Goal: Task Accomplishment & Management: Use online tool/utility

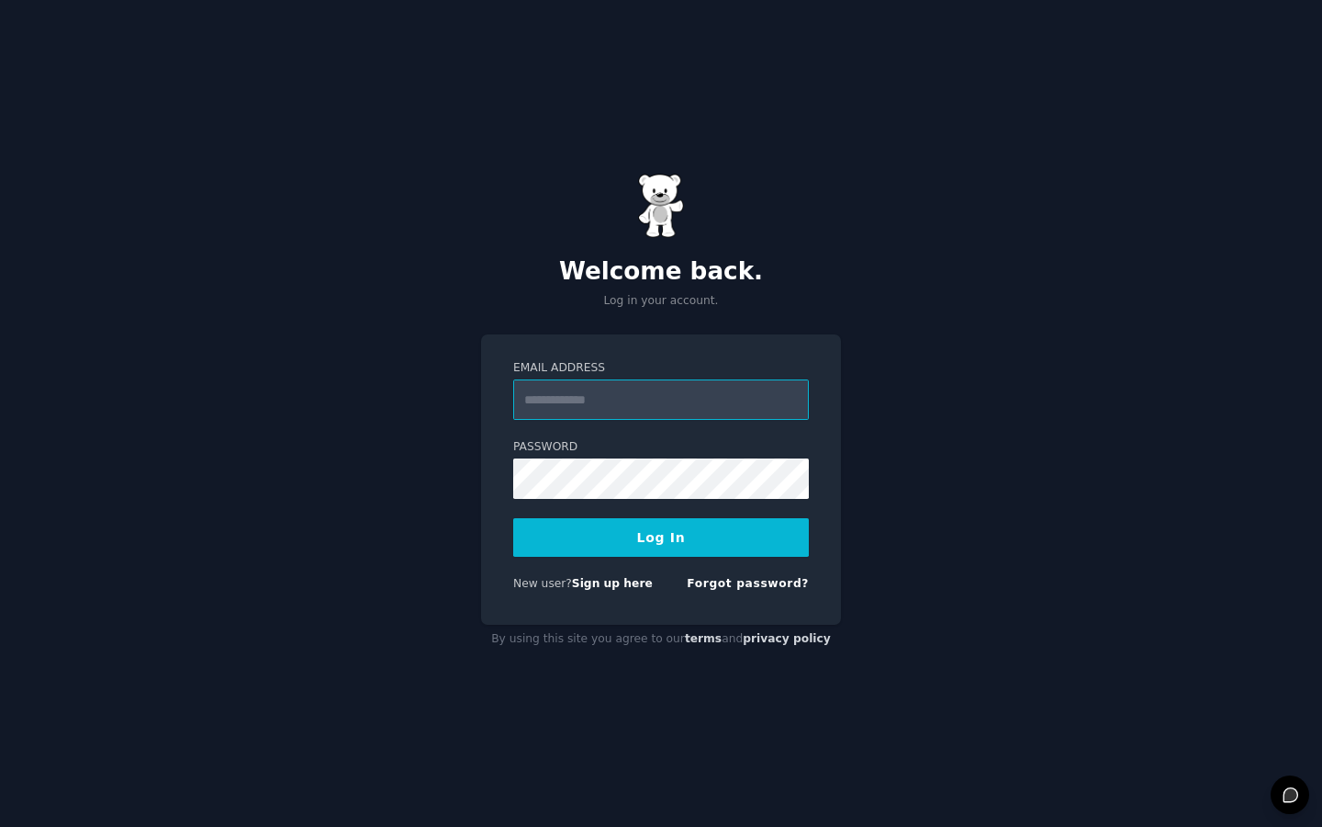
type input "**********"
click at [657, 531] on button "Log In" at bounding box center [661, 537] width 296 height 39
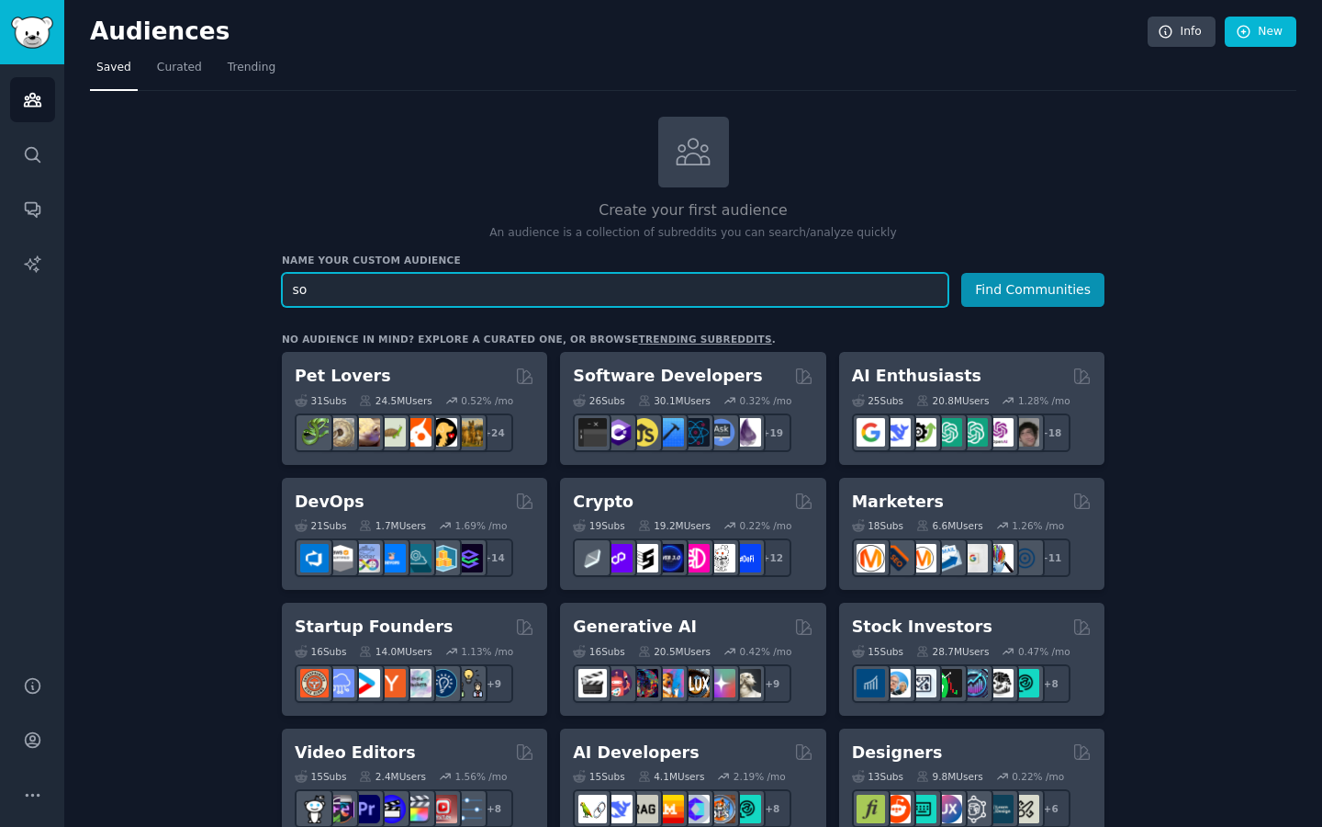
type input "s"
type input "loneliness"
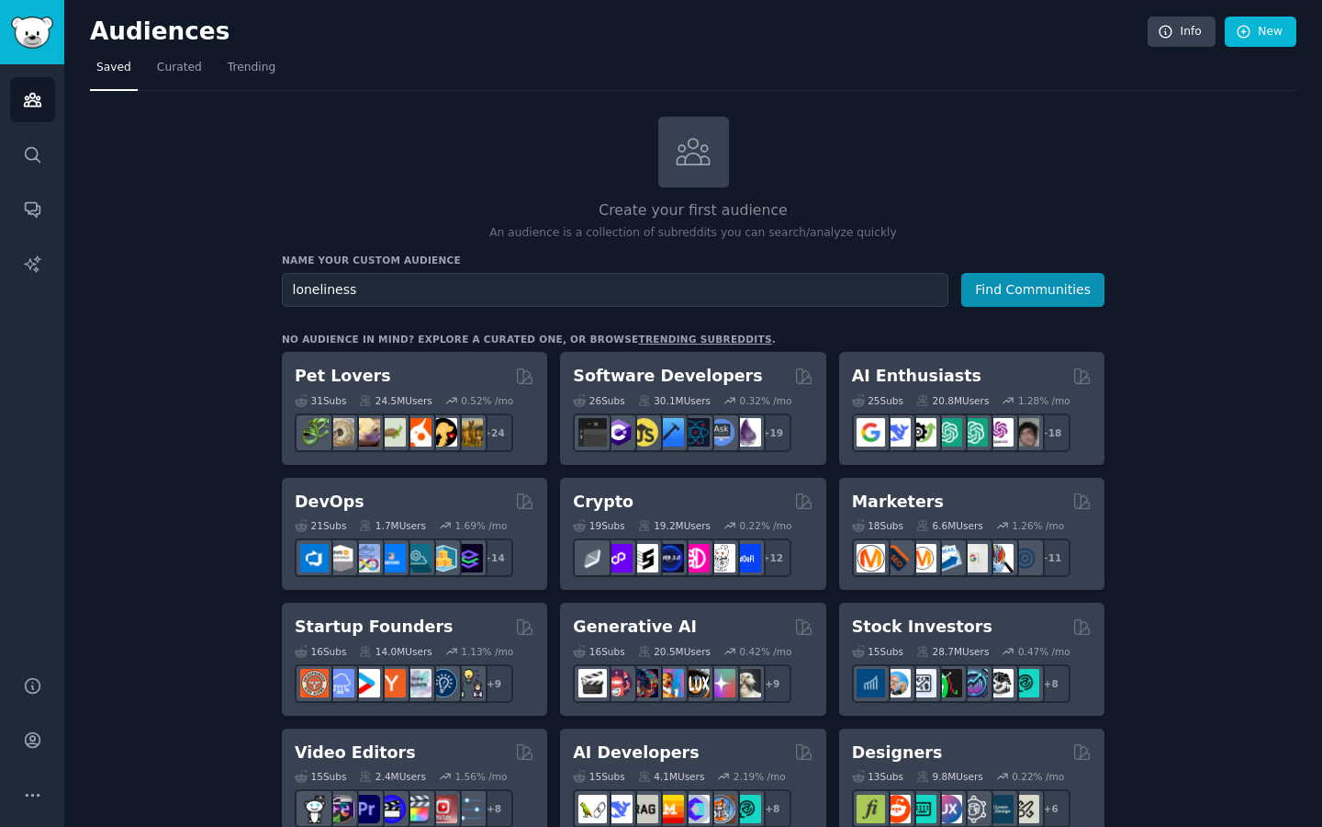
click at [1018, 302] on button "Find Communities" at bounding box center [1033, 290] width 143 height 34
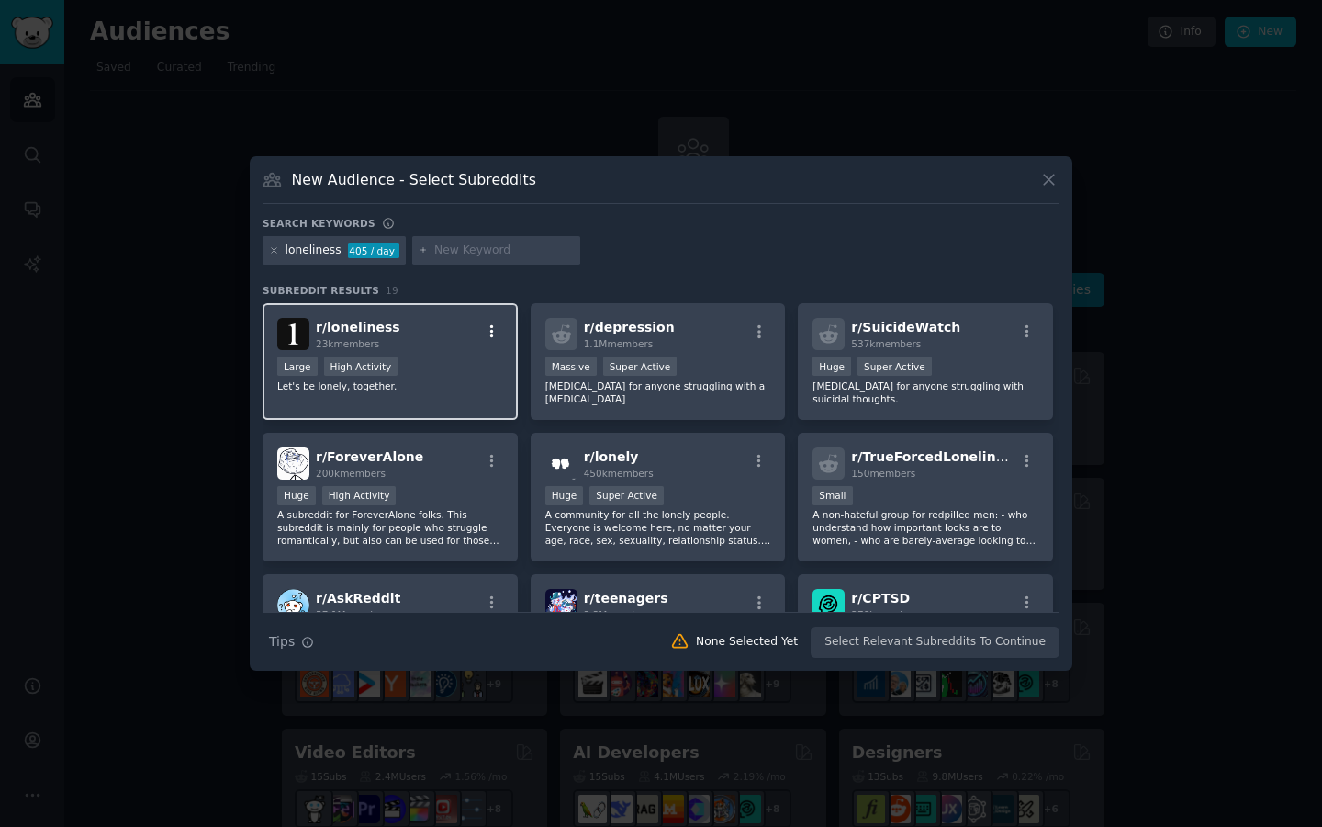
click at [493, 332] on icon "button" at bounding box center [492, 331] width 17 height 17
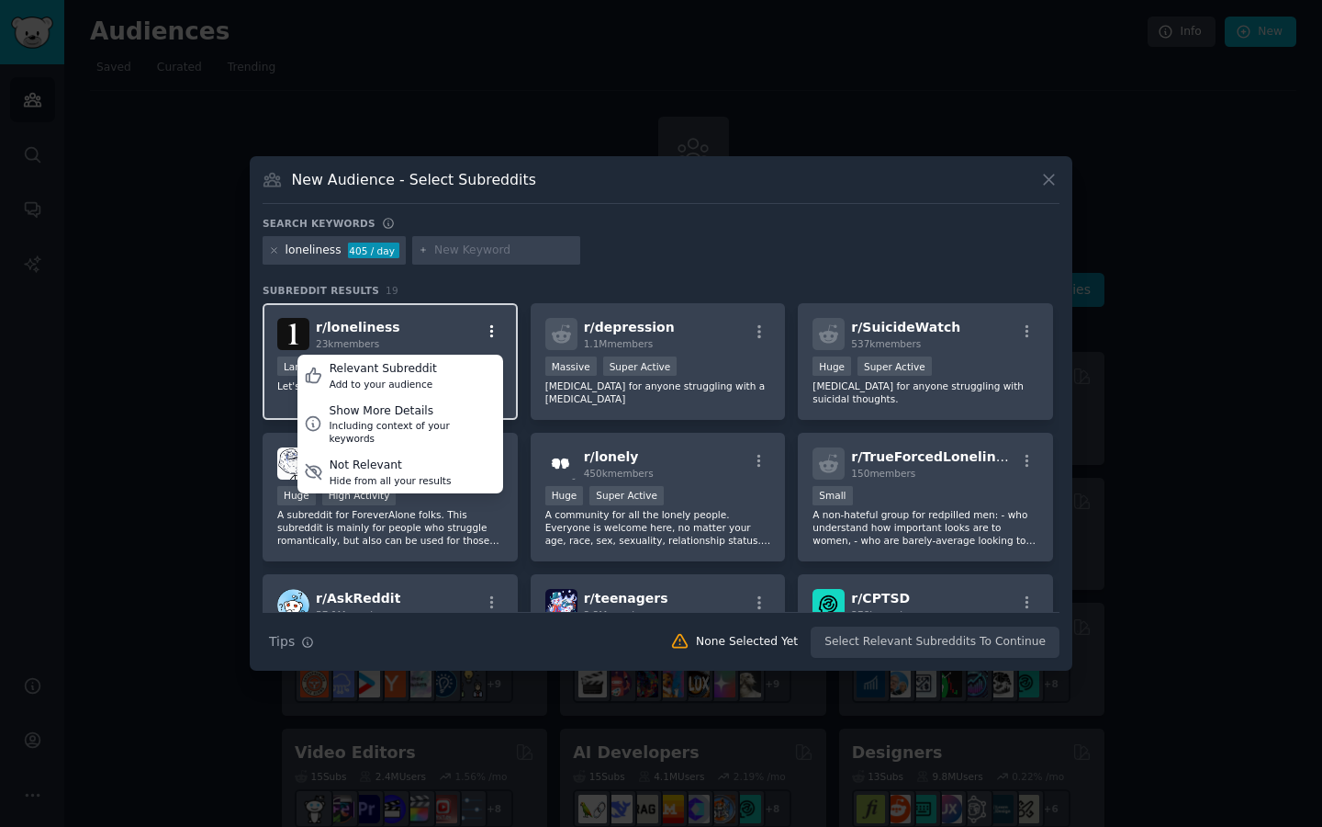
click at [492, 328] on icon "button" at bounding box center [492, 331] width 17 height 17
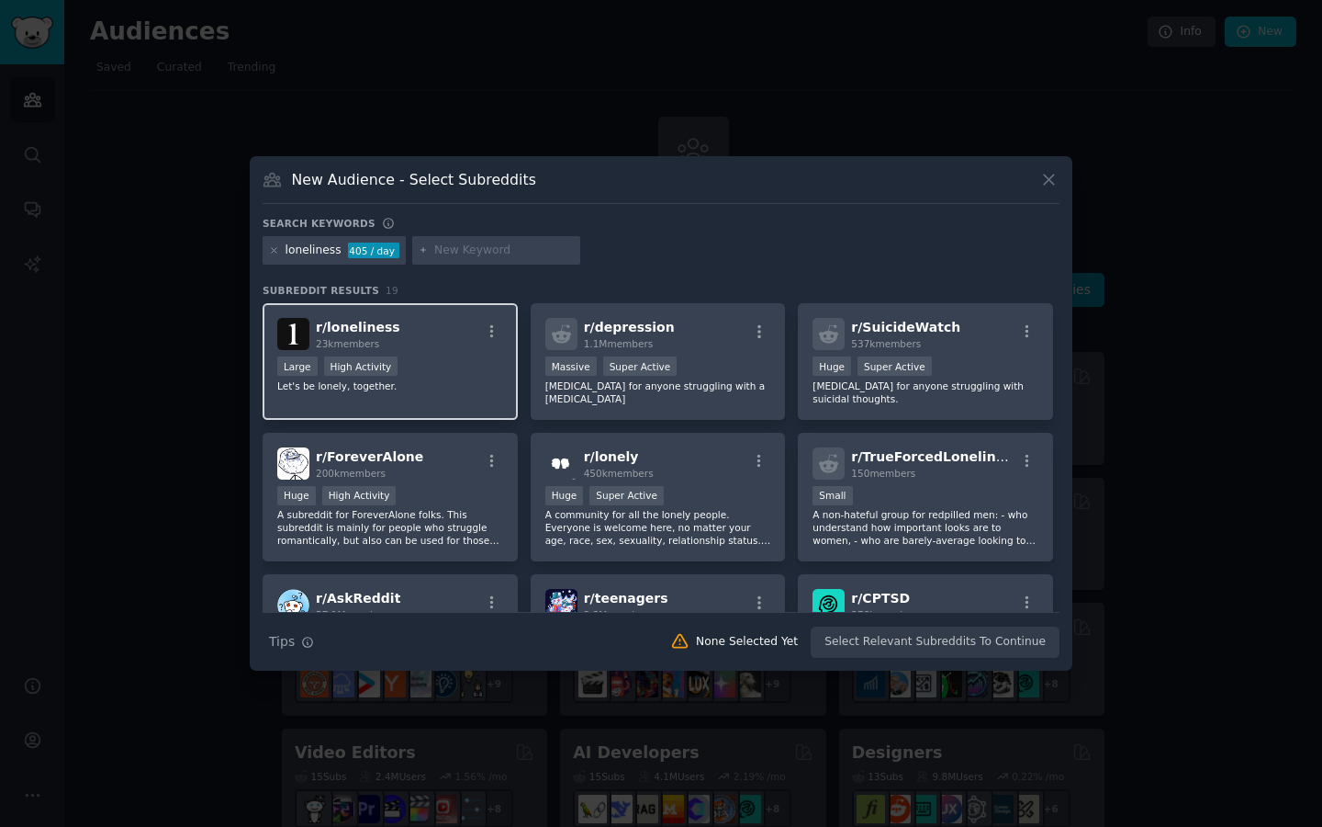
click at [417, 364] on div "Large High Activity" at bounding box center [390, 367] width 226 height 23
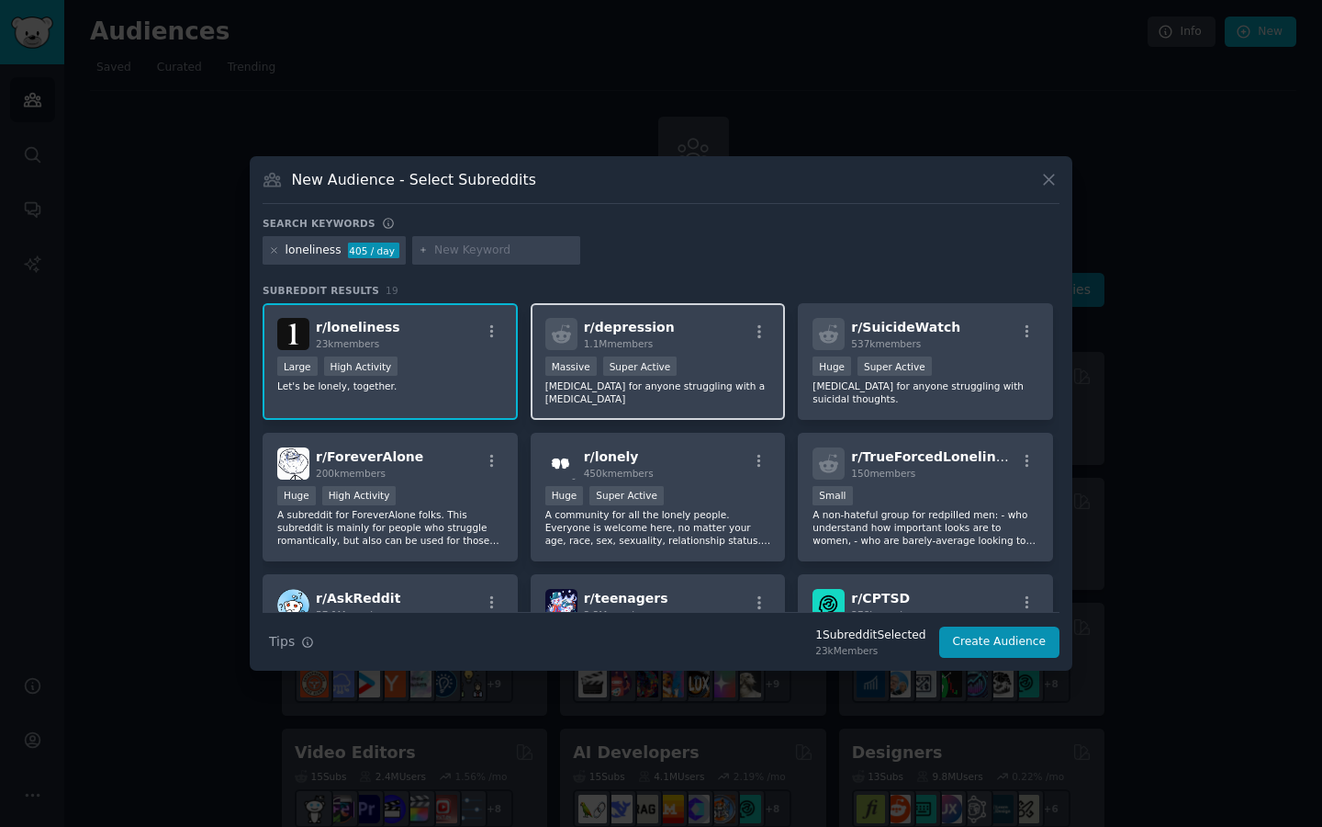
click at [701, 340] on div "r/ depression 1.1M members" at bounding box center [659, 334] width 226 height 32
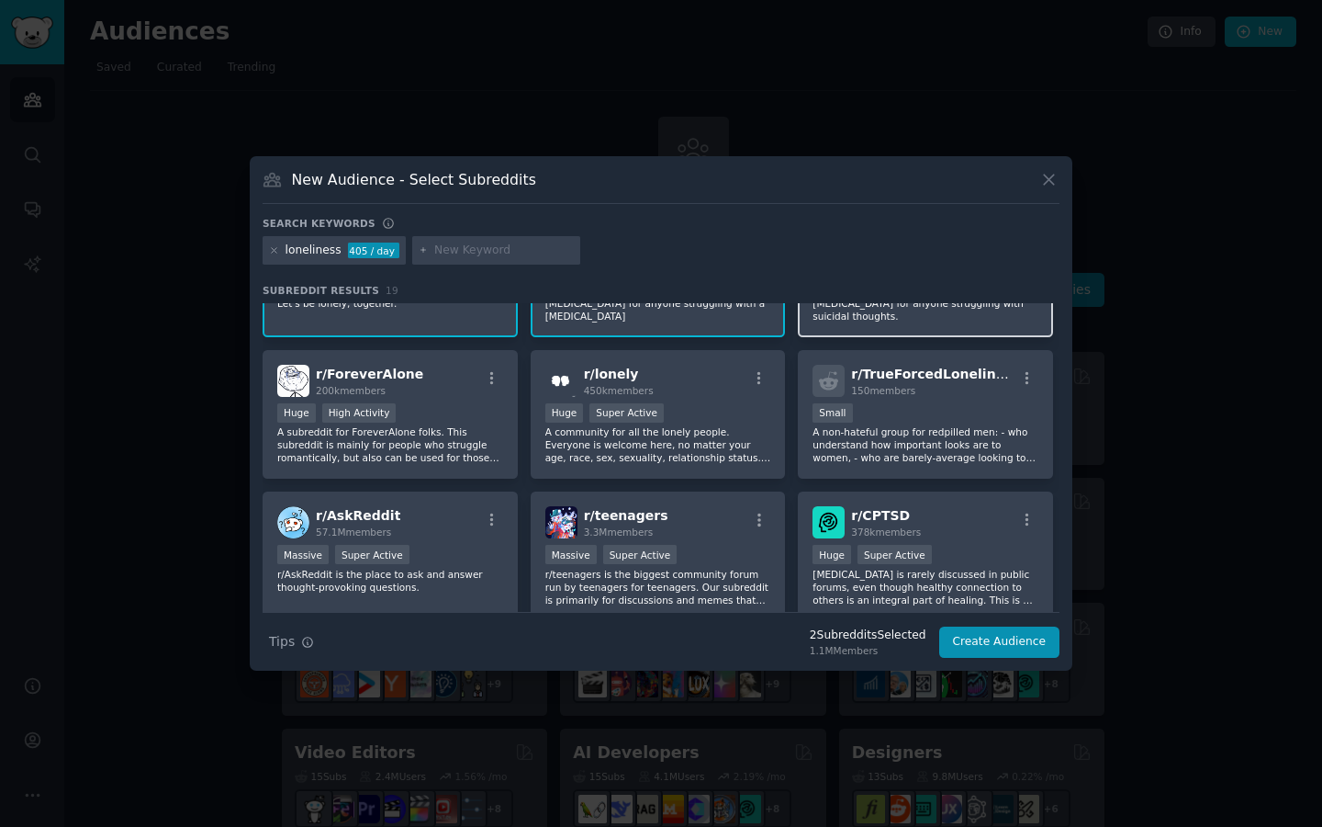
scroll to position [84, 0]
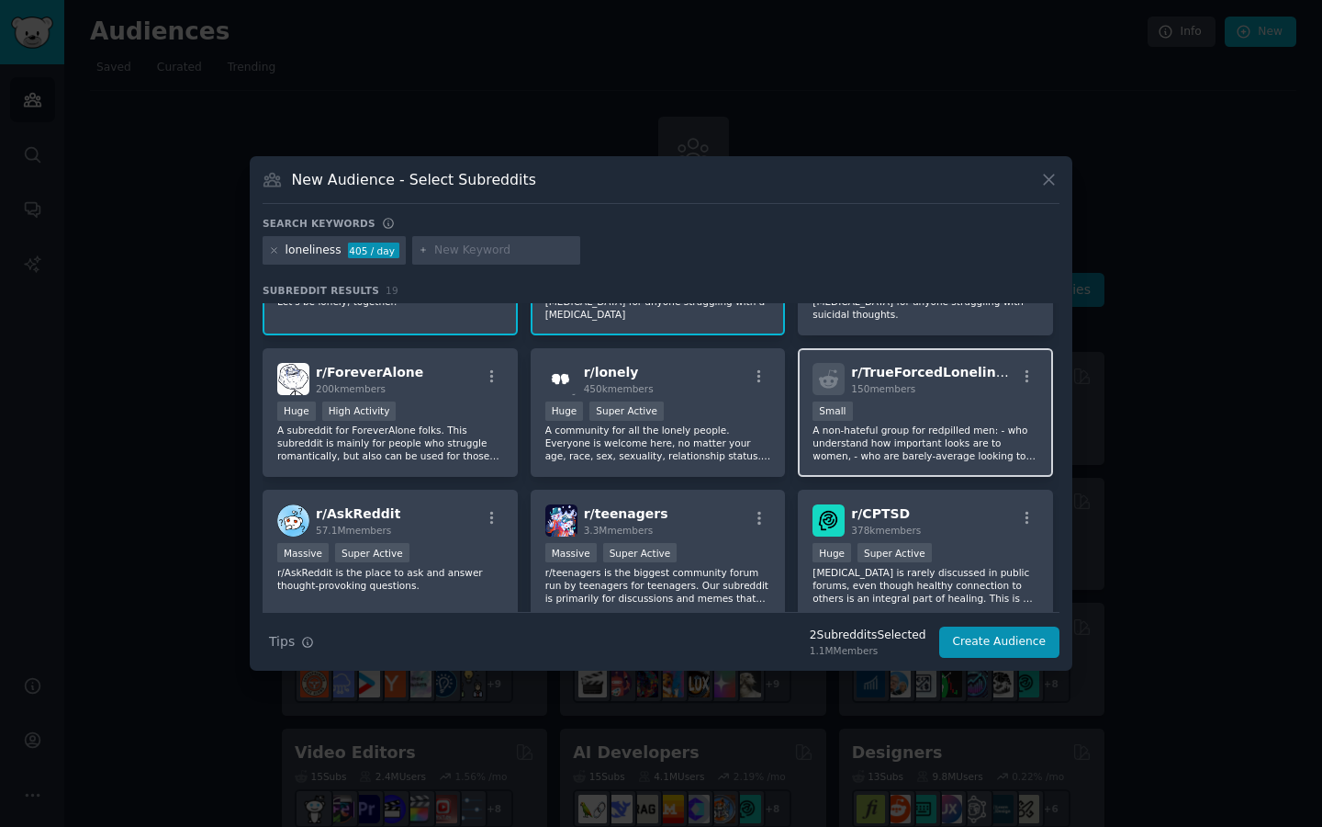
click at [914, 413] on div "Small" at bounding box center [926, 412] width 226 height 23
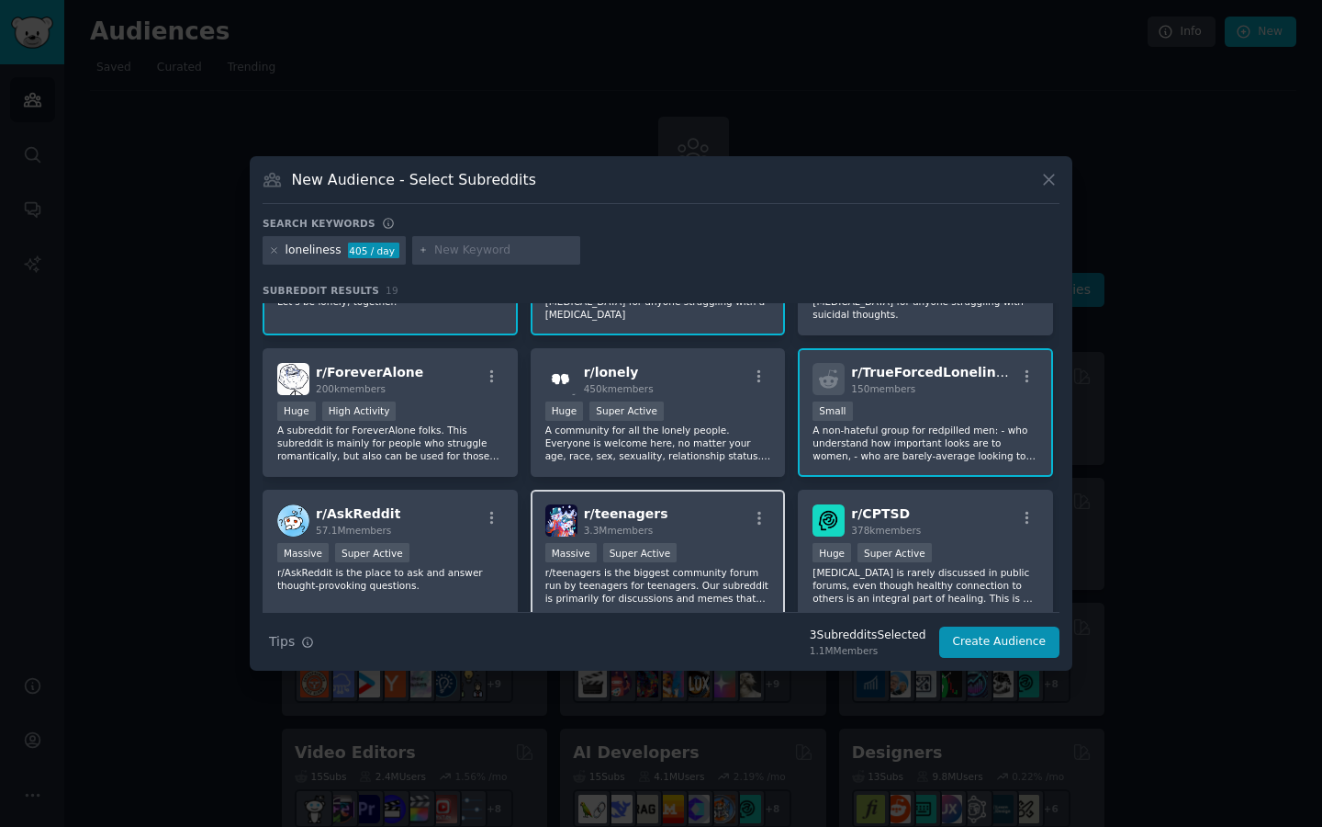
click at [719, 506] on div "r/ teenagers 3.3M members" at bounding box center [659, 520] width 226 height 32
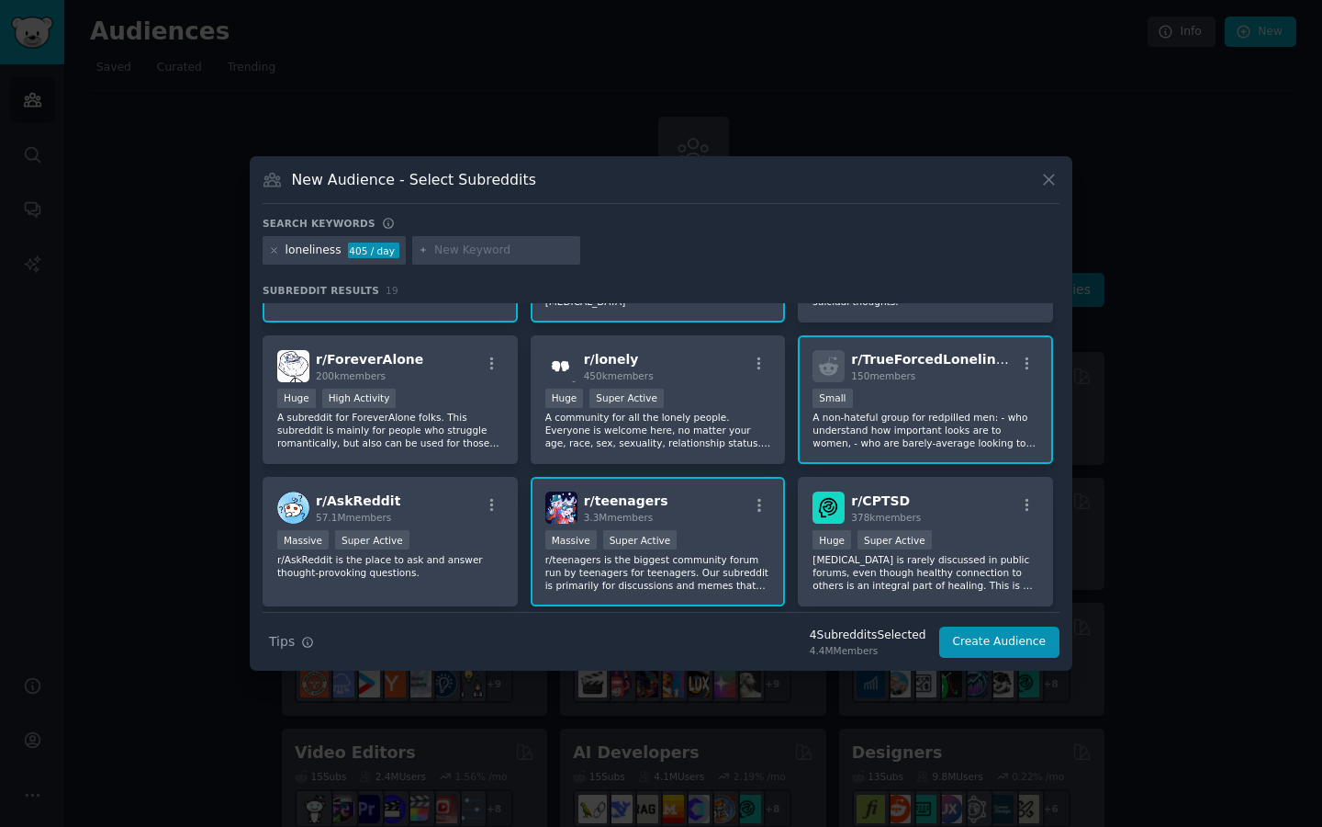
scroll to position [101, 0]
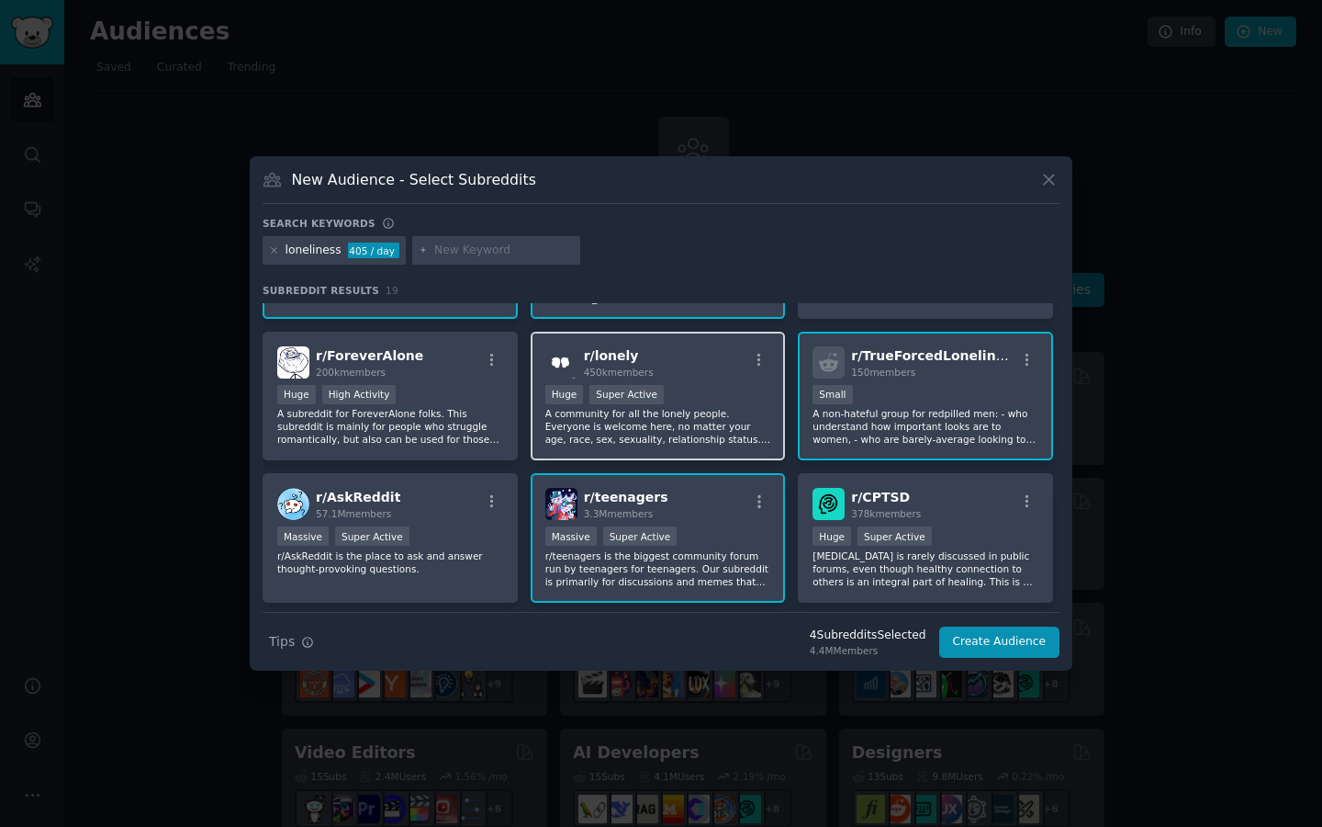
click at [701, 370] on div "r/ lonely 450k members" at bounding box center [659, 362] width 226 height 32
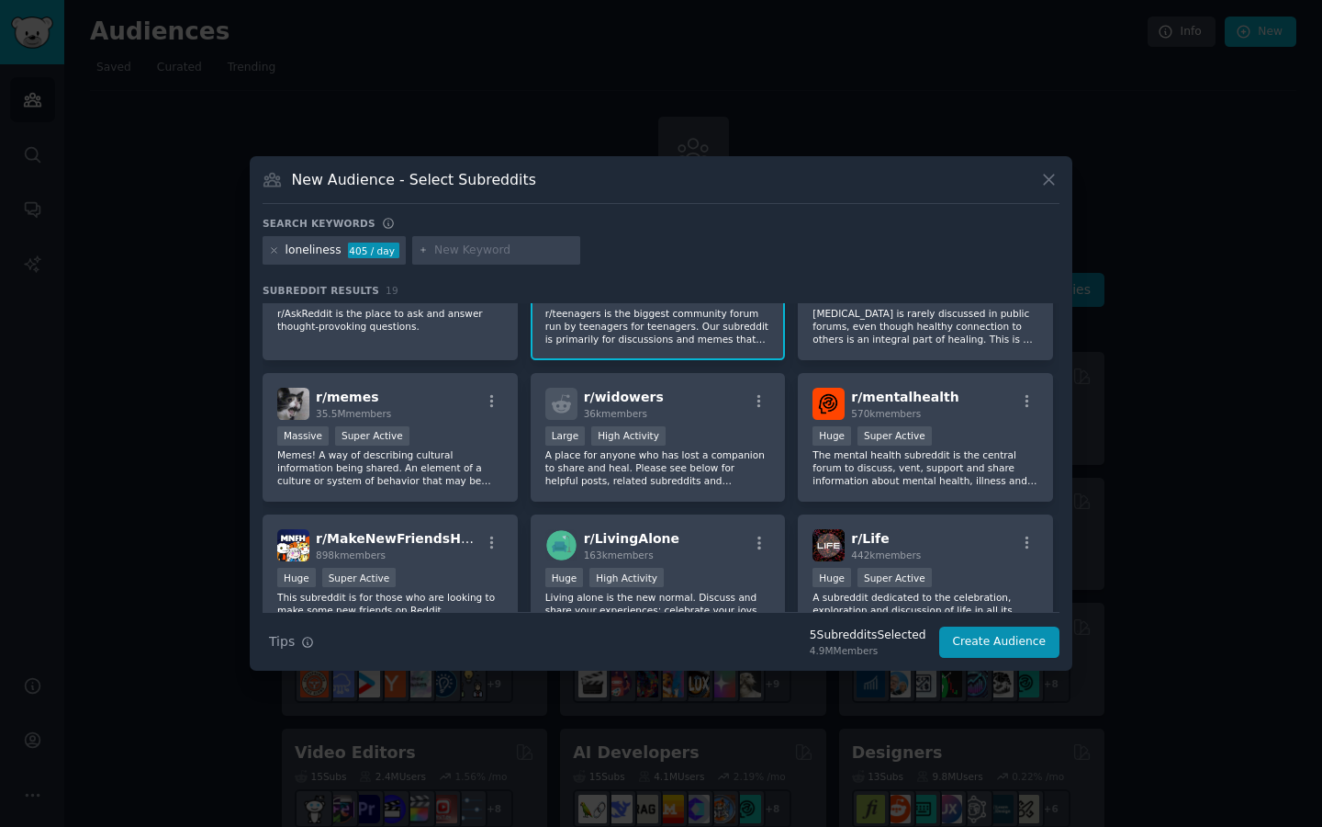
scroll to position [366, 0]
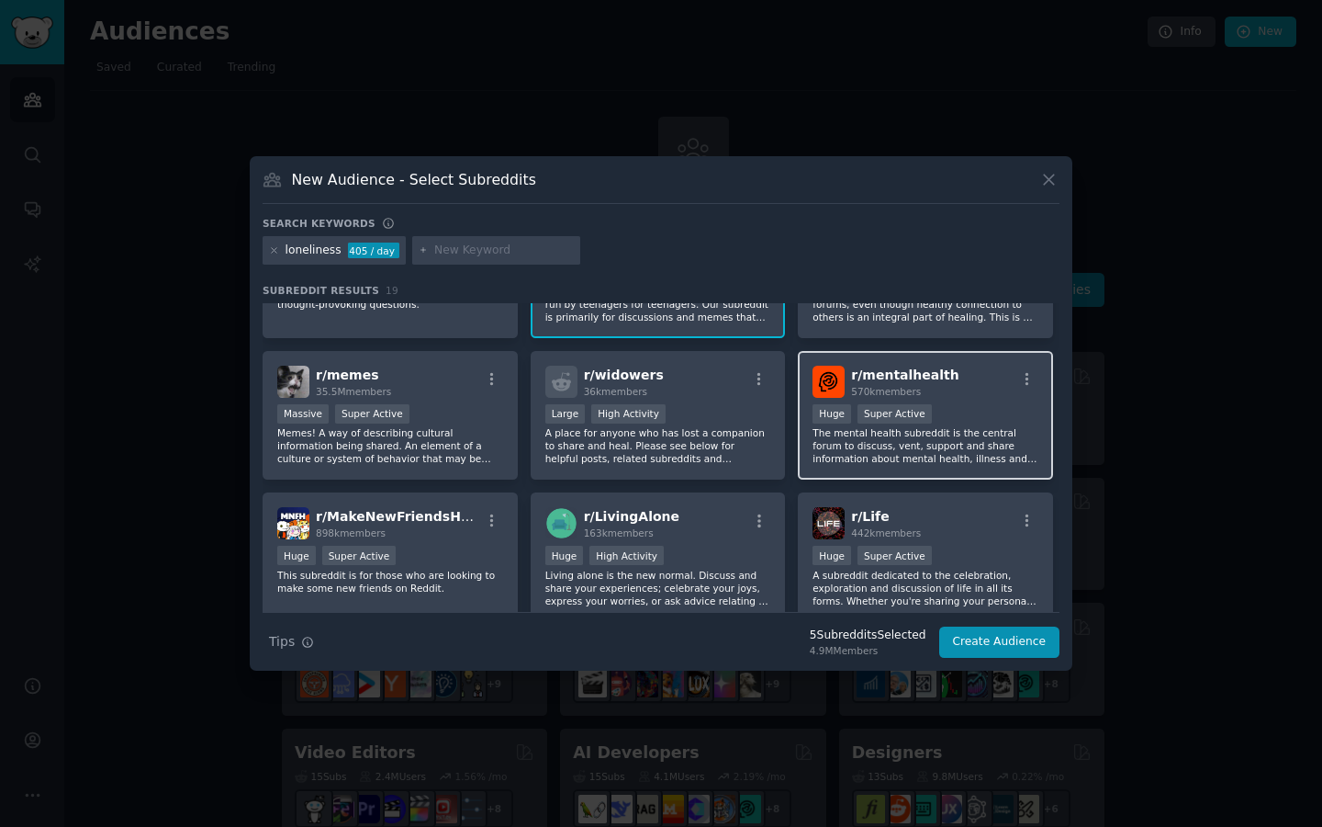
click at [970, 404] on div "100,000 - 1,000,000 members Huge Super Active" at bounding box center [926, 415] width 226 height 23
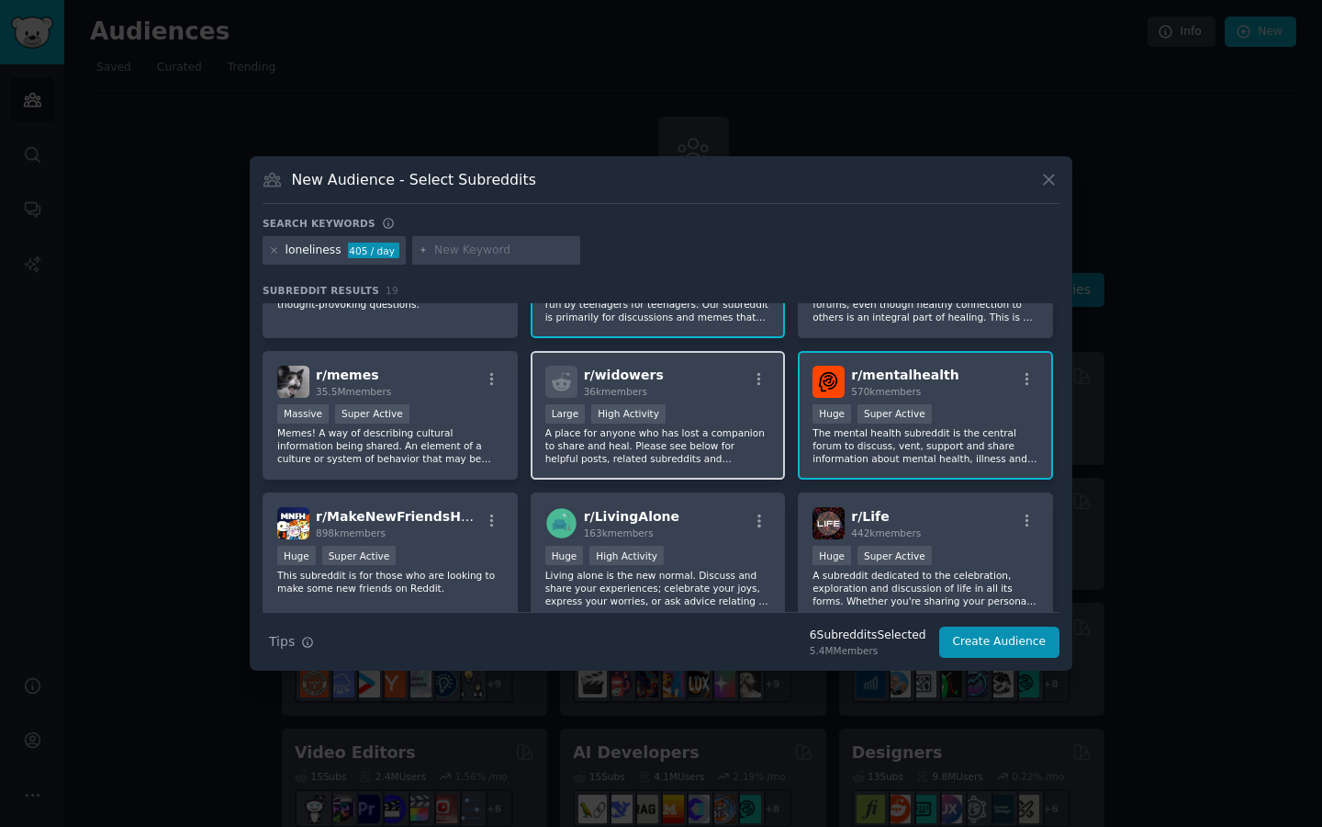
click at [707, 386] on div "r/ widowers 36k members" at bounding box center [659, 382] width 226 height 32
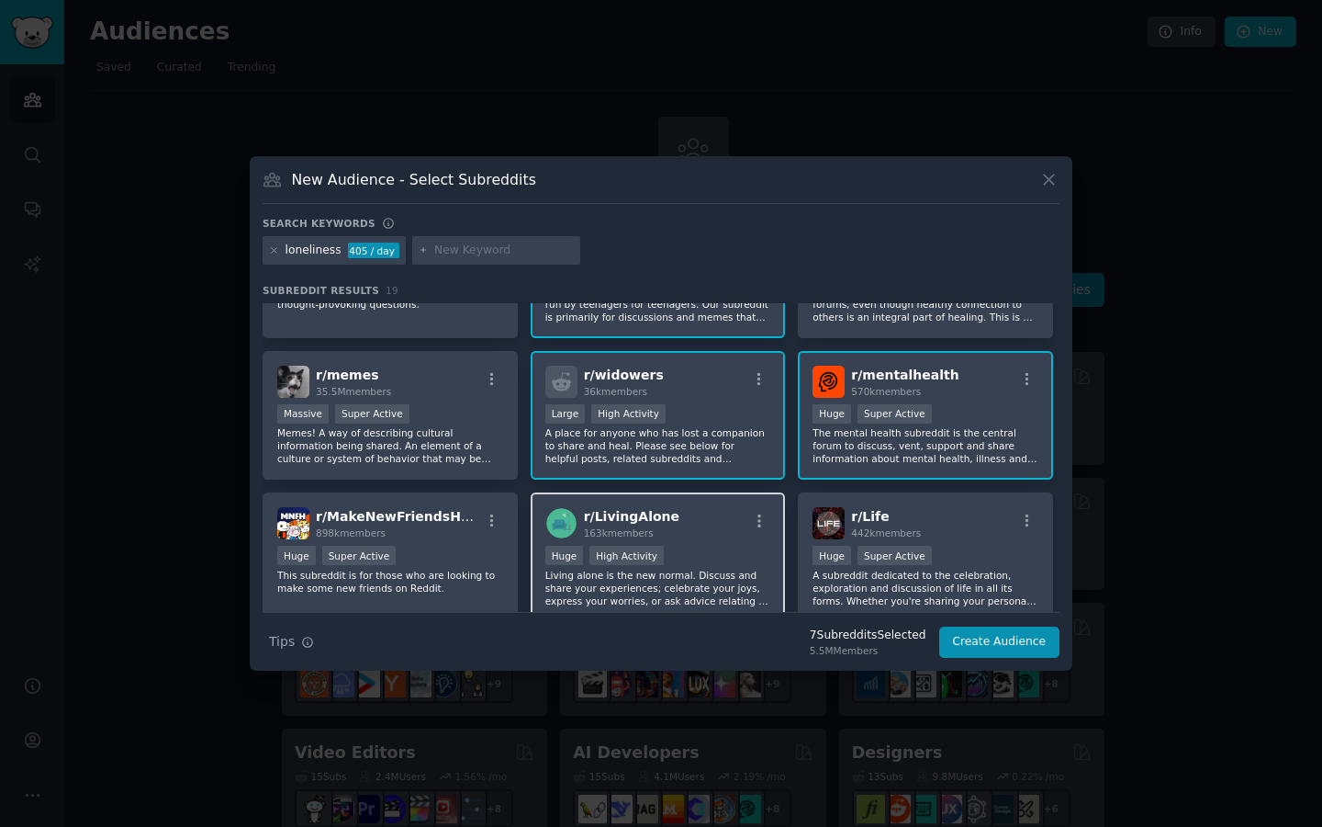
click at [686, 509] on div "r/ LivingAlone 163k members" at bounding box center [659, 523] width 226 height 32
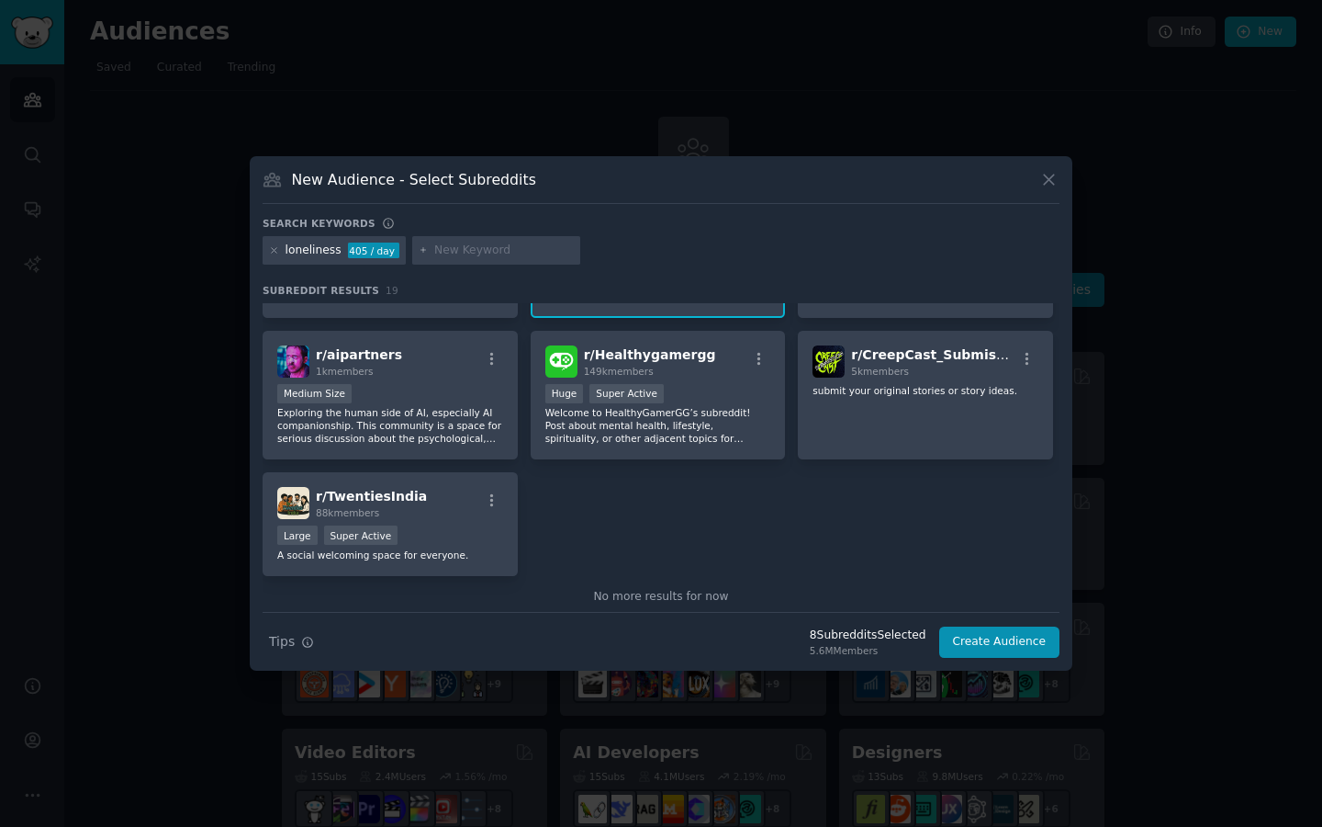
scroll to position [668, 0]
click at [973, 637] on button "Create Audience" at bounding box center [1000, 641] width 121 height 31
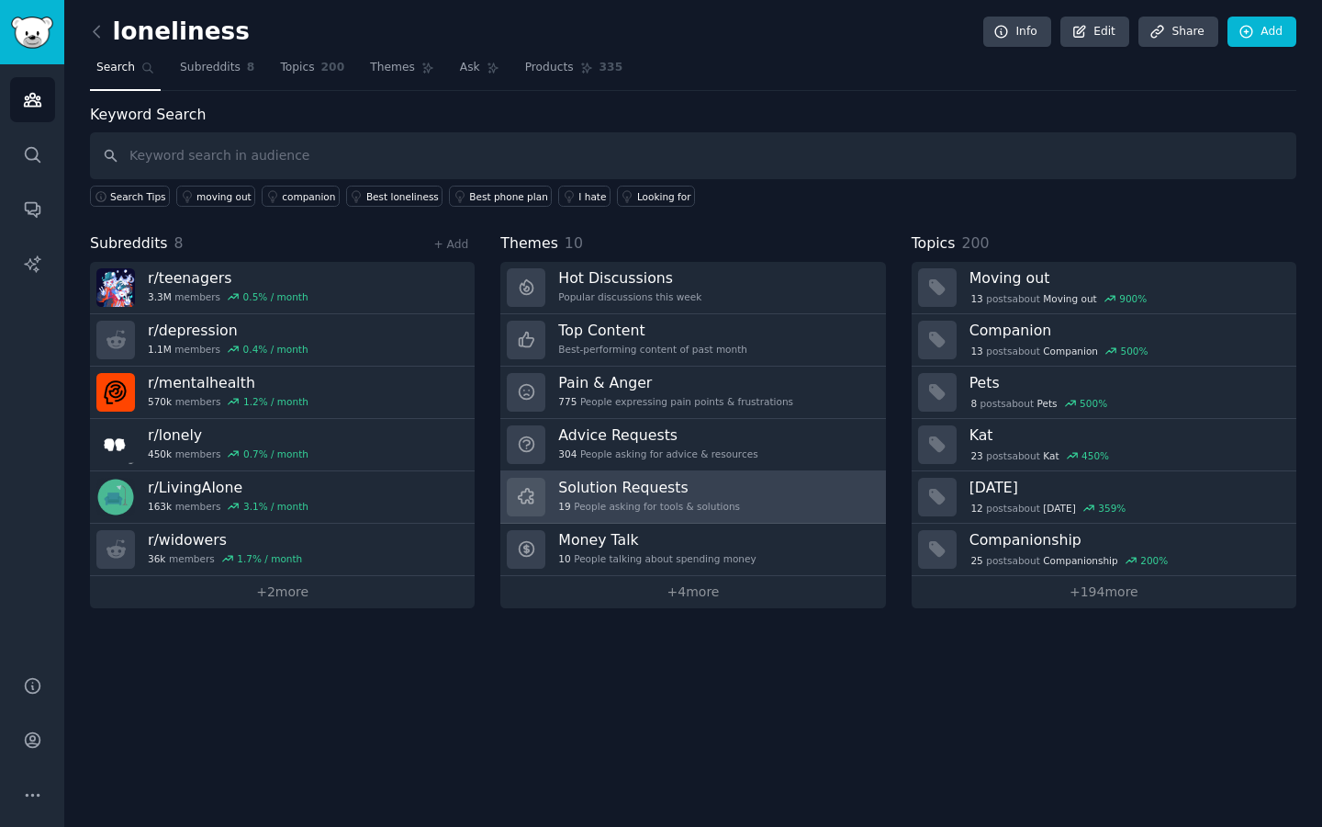
click at [754, 495] on link "Solution Requests 19 People asking for tools & solutions" at bounding box center [693, 497] width 385 height 52
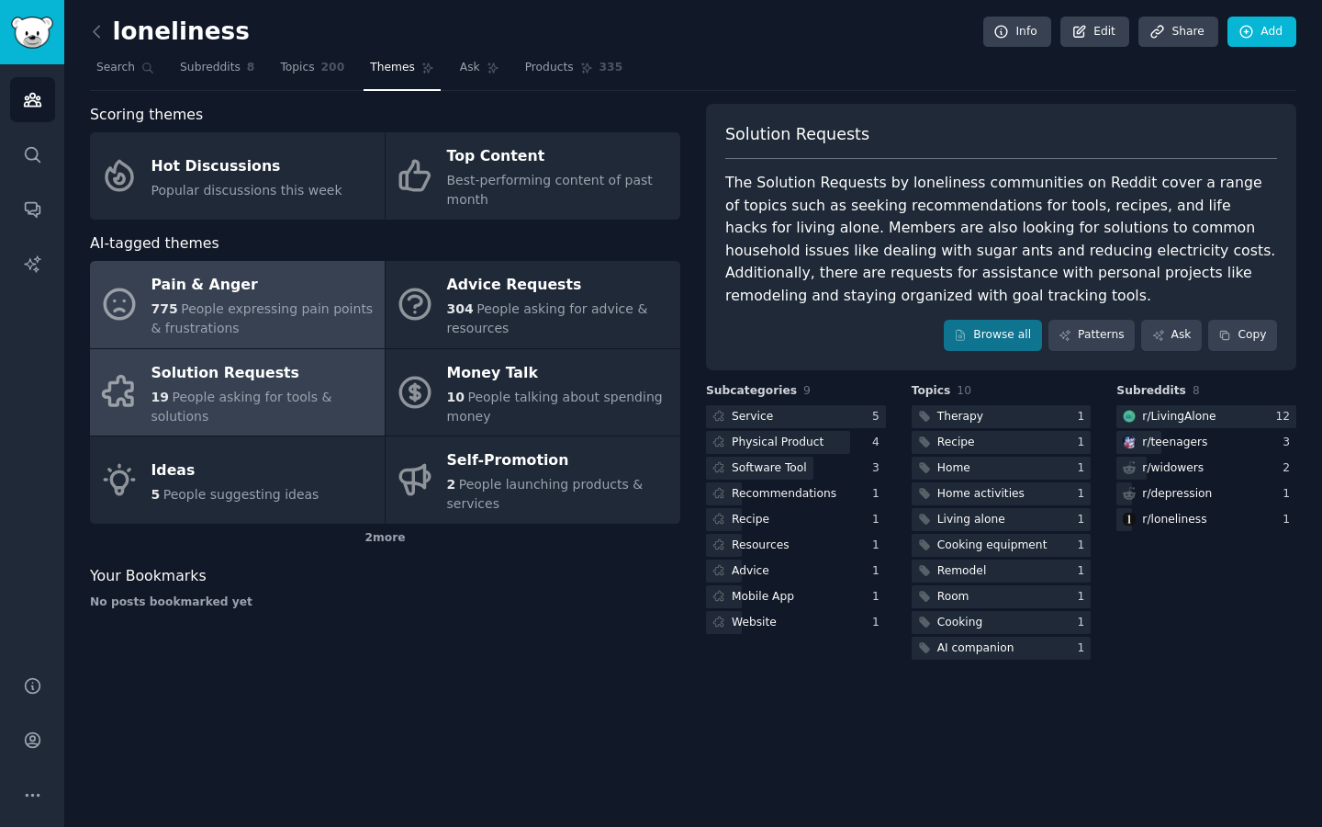
click at [290, 283] on div "Pain & Anger" at bounding box center [264, 285] width 224 height 29
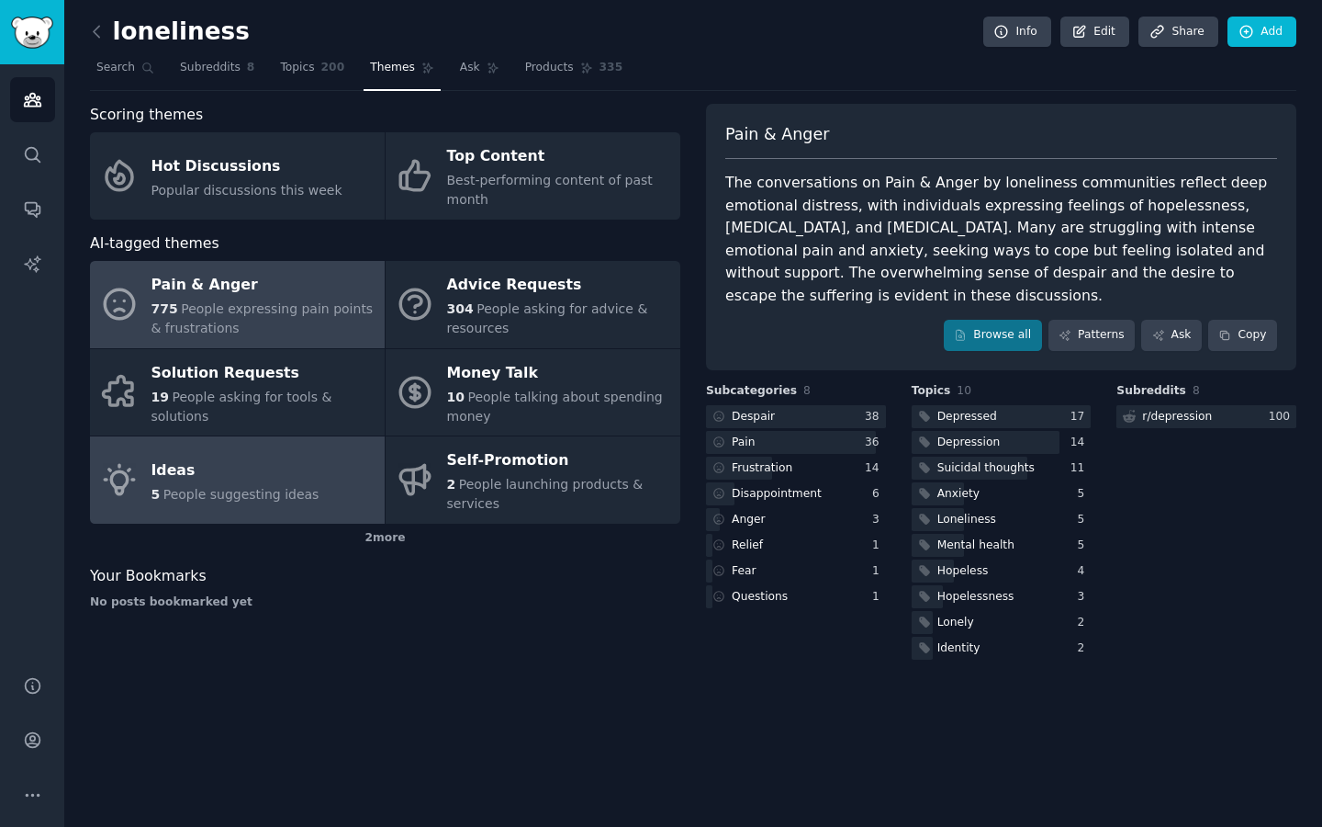
click at [238, 480] on div "Ideas" at bounding box center [236, 470] width 168 height 29
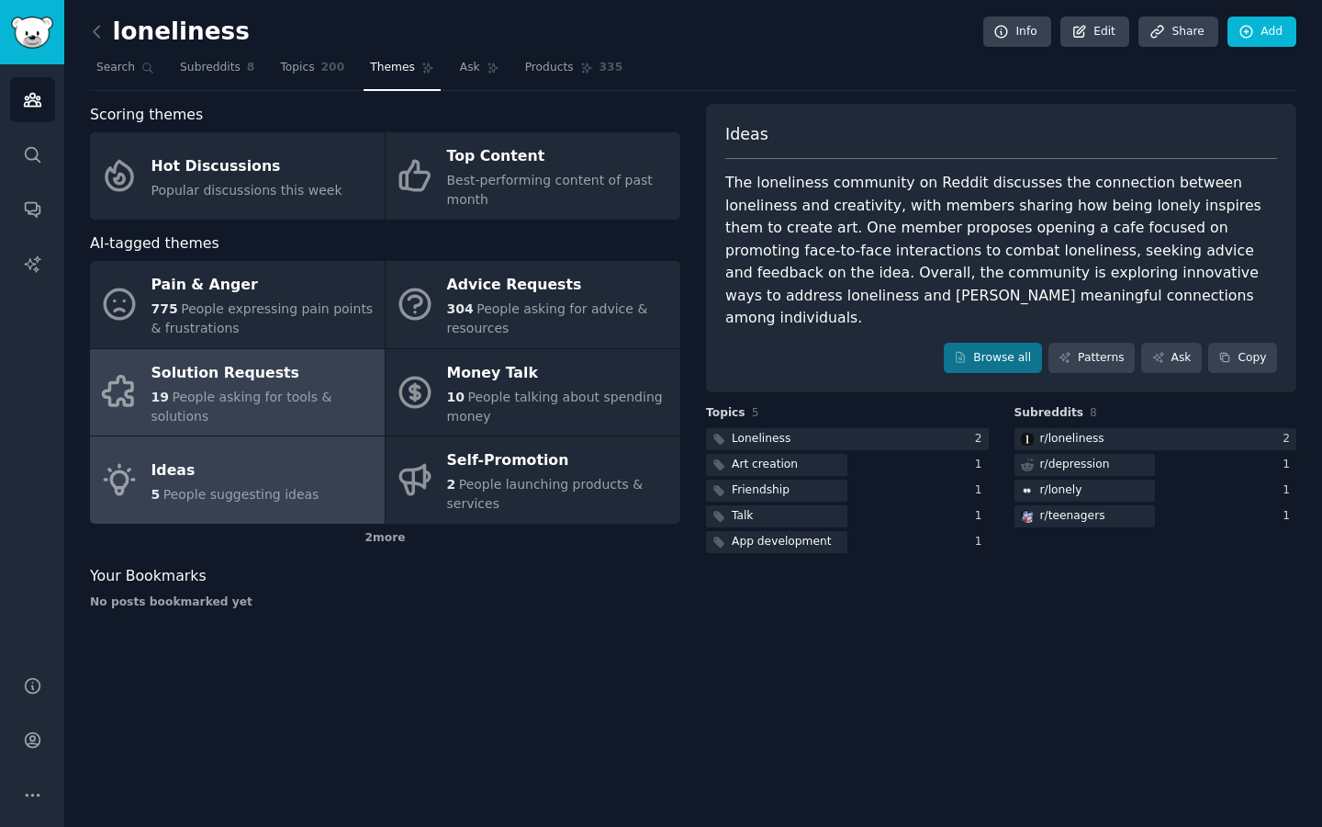
click at [170, 412] on div "19 People asking for tools & solutions" at bounding box center [264, 407] width 224 height 39
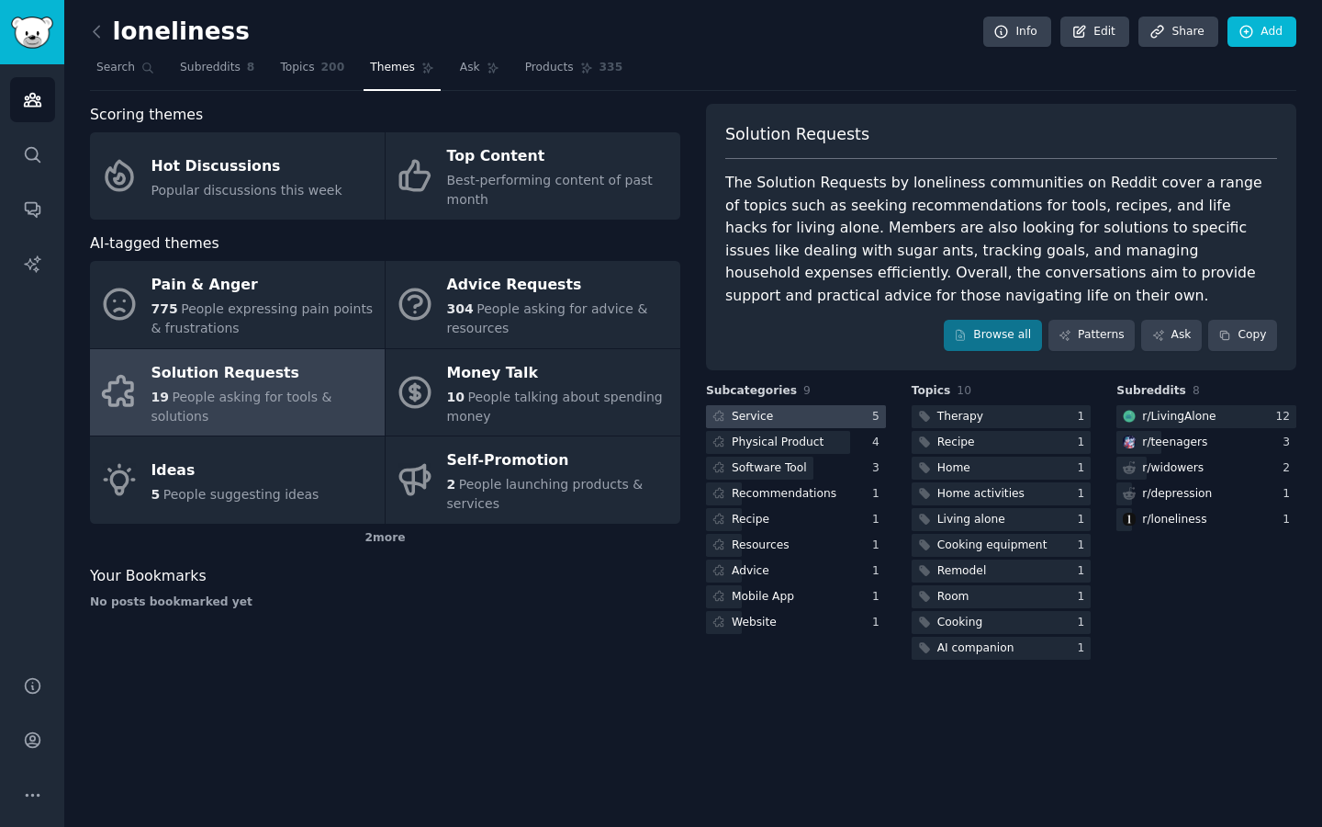
click at [808, 408] on div at bounding box center [796, 416] width 180 height 23
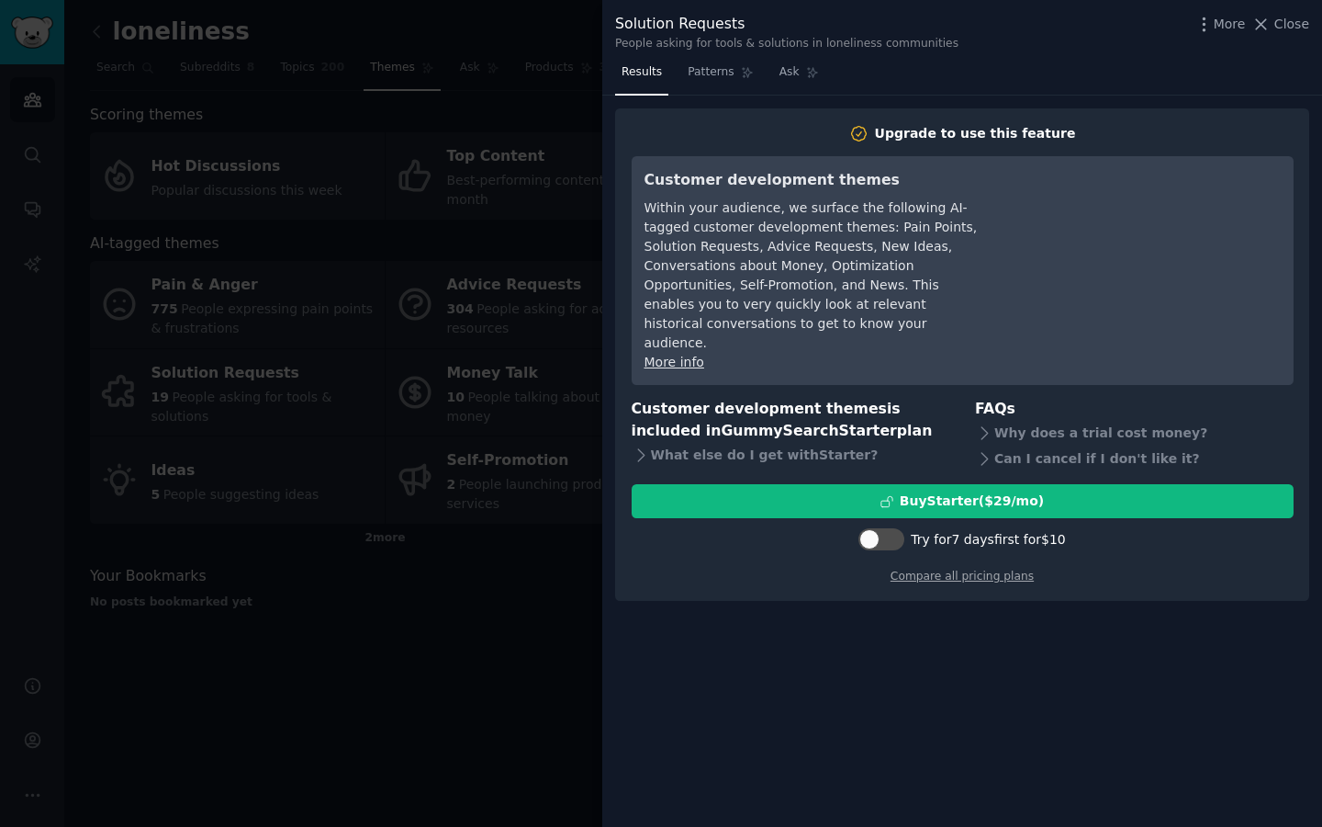
click at [532, 391] on div at bounding box center [661, 413] width 1322 height 827
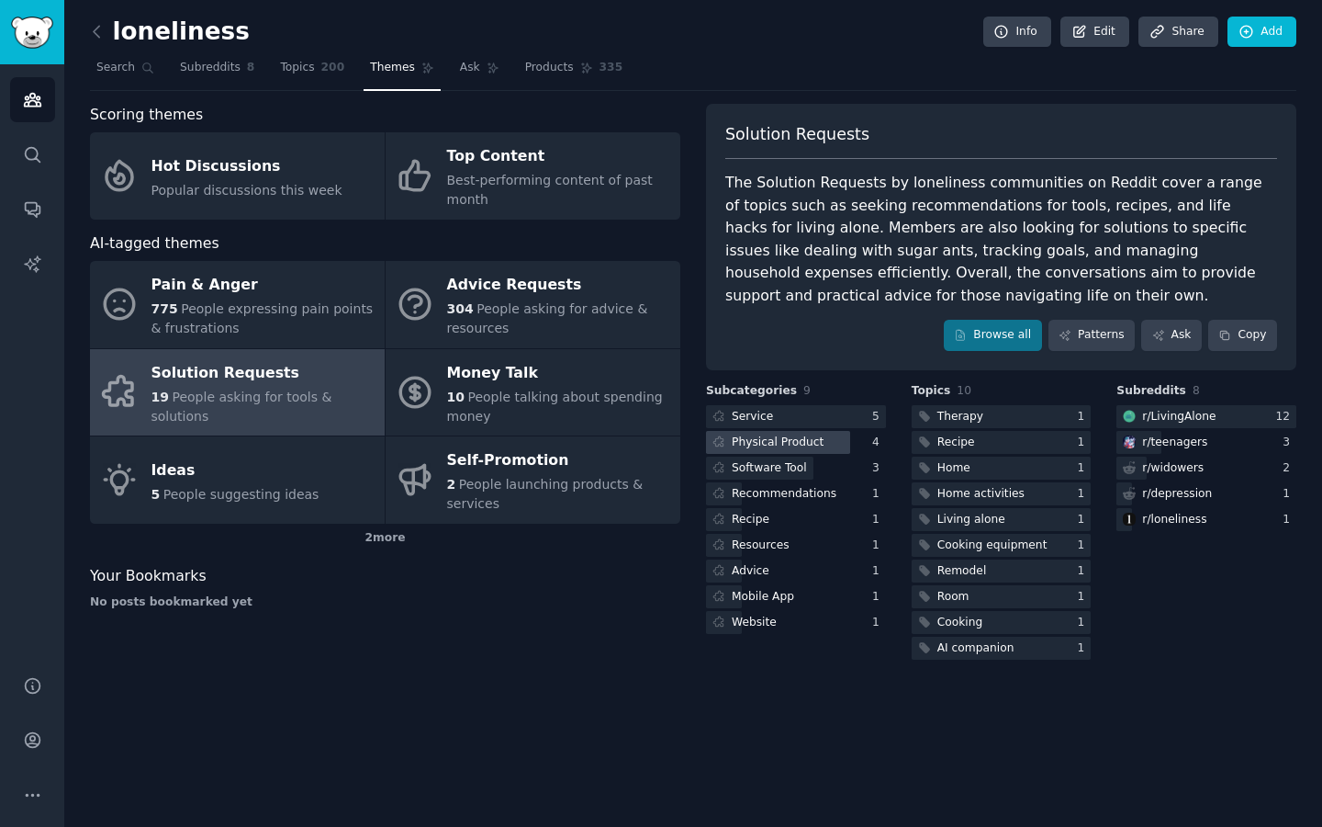
click at [782, 443] on div "Physical Product" at bounding box center [778, 442] width 92 height 17
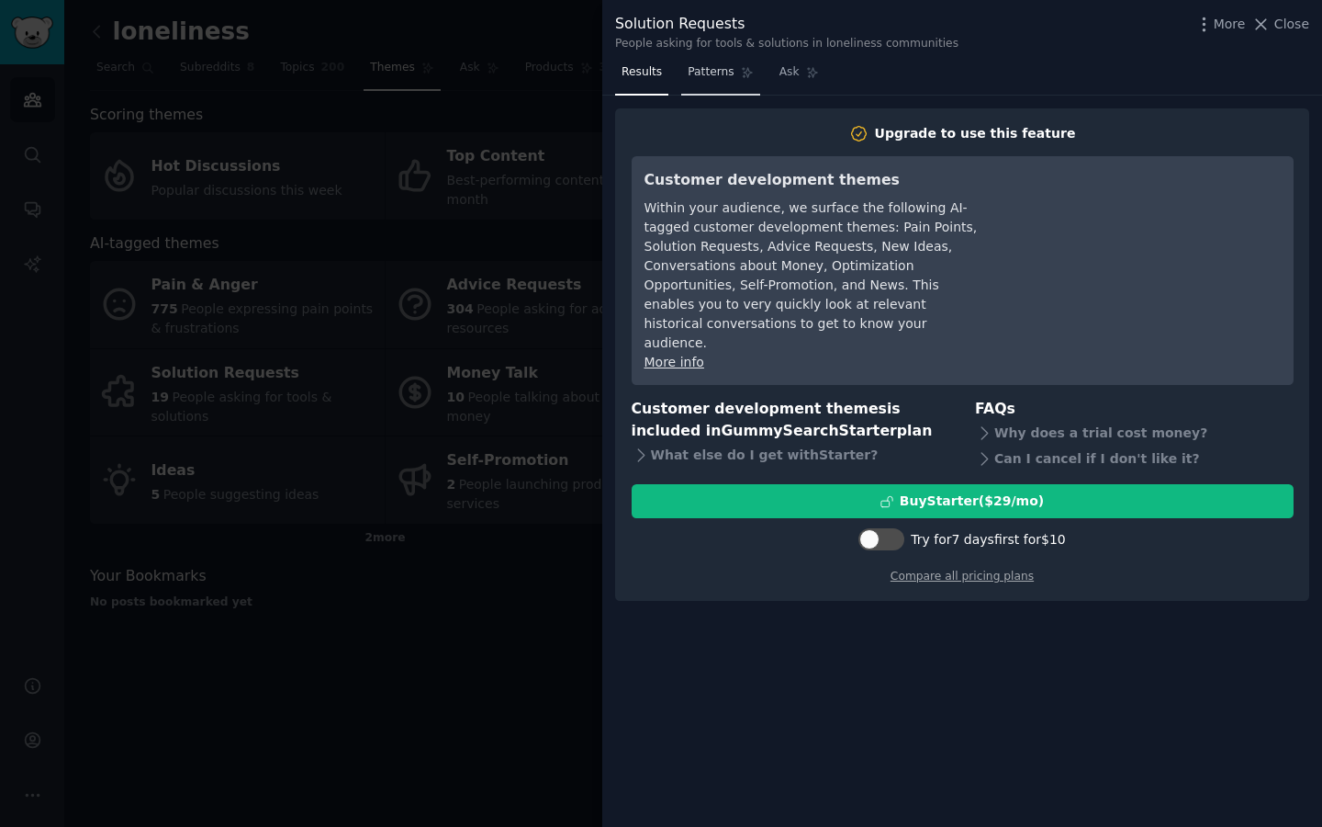
click at [699, 64] on span "Patterns" at bounding box center [711, 72] width 46 height 17
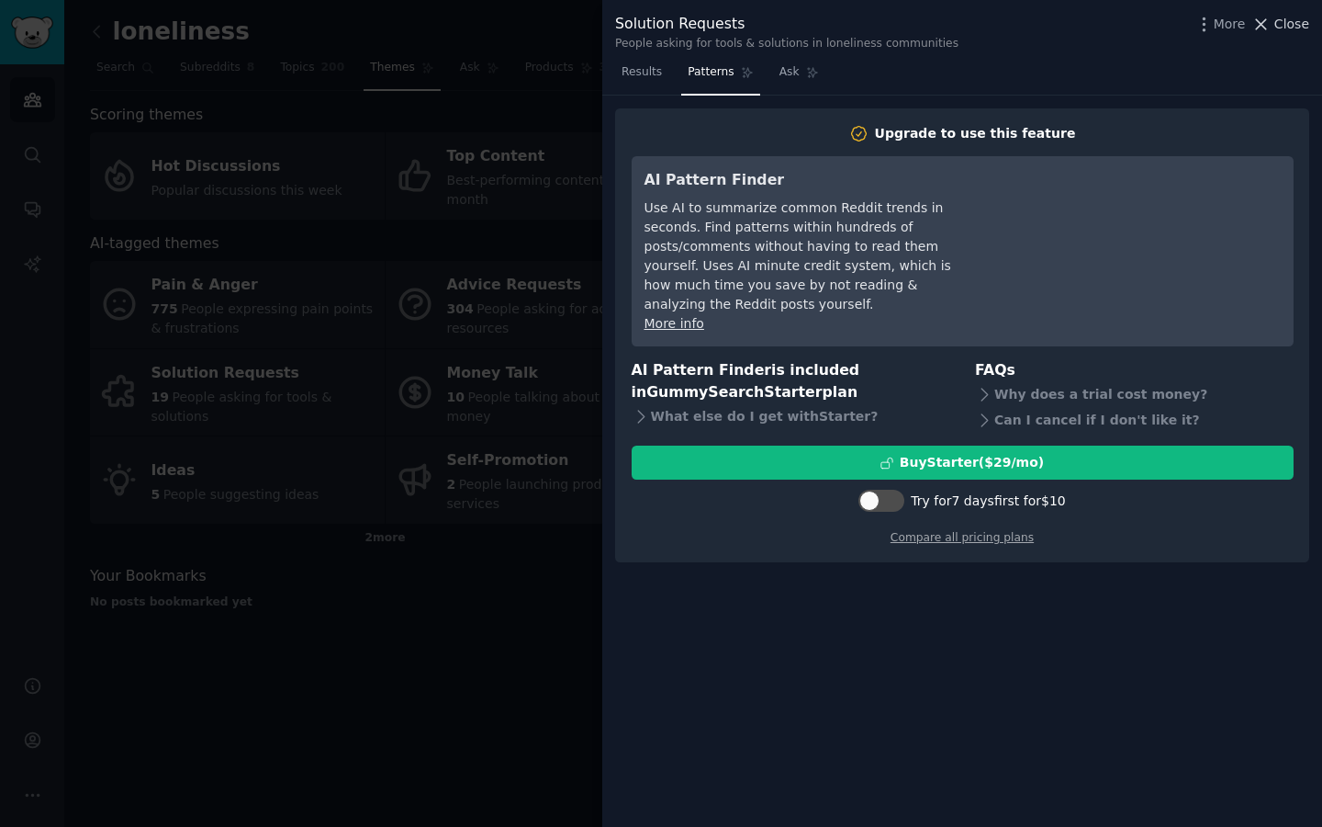
click at [1262, 24] on icon at bounding box center [1261, 24] width 19 height 19
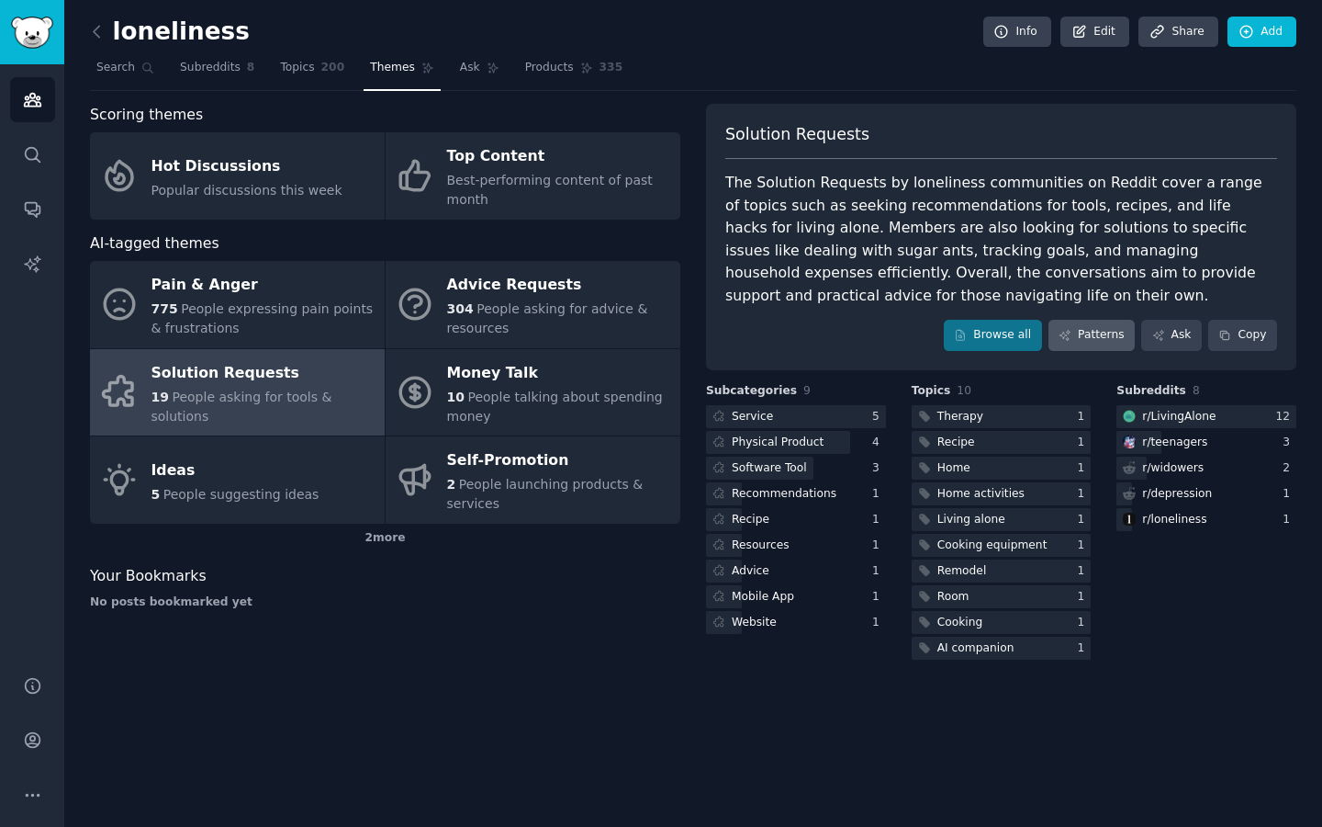
click at [1094, 322] on link "Patterns" at bounding box center [1092, 335] width 86 height 31
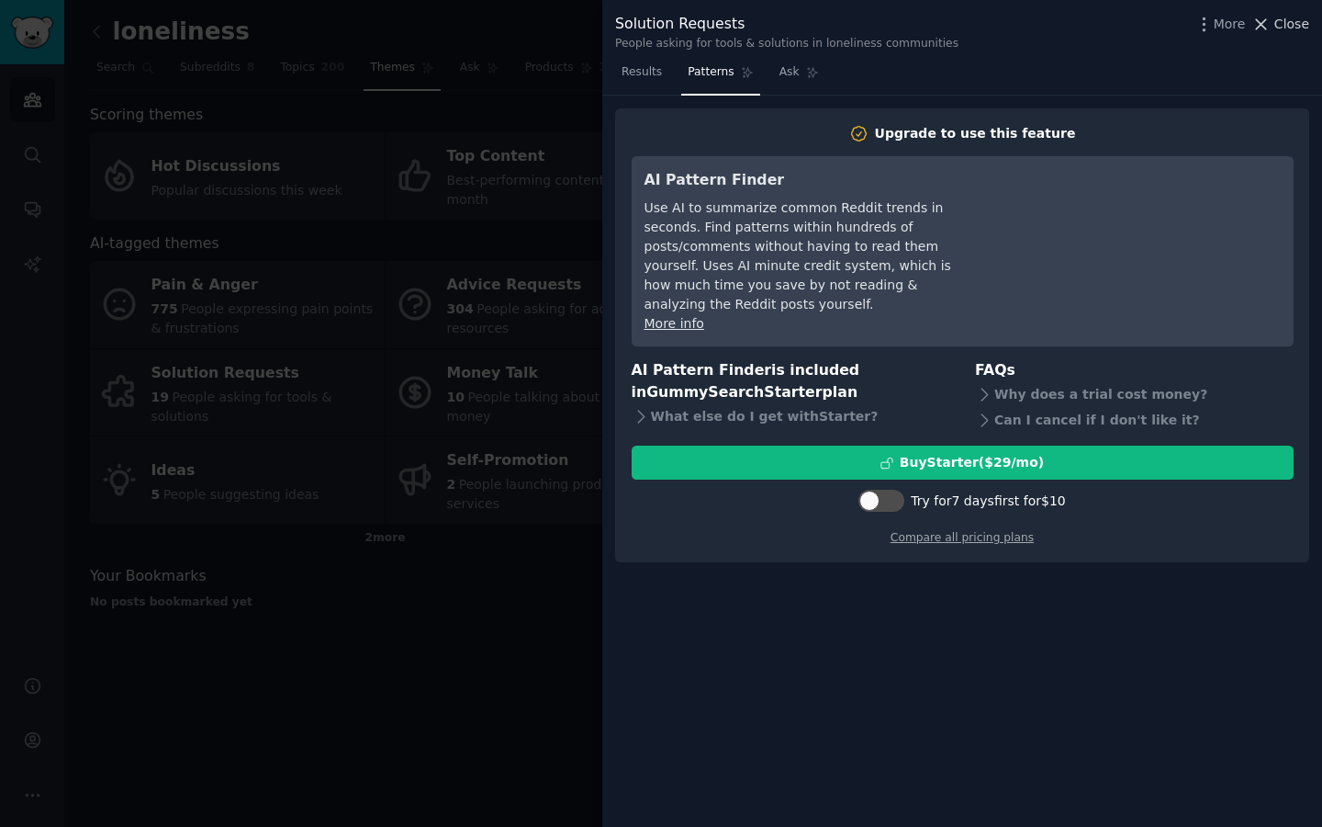
click at [1288, 28] on span "Close" at bounding box center [1292, 24] width 35 height 19
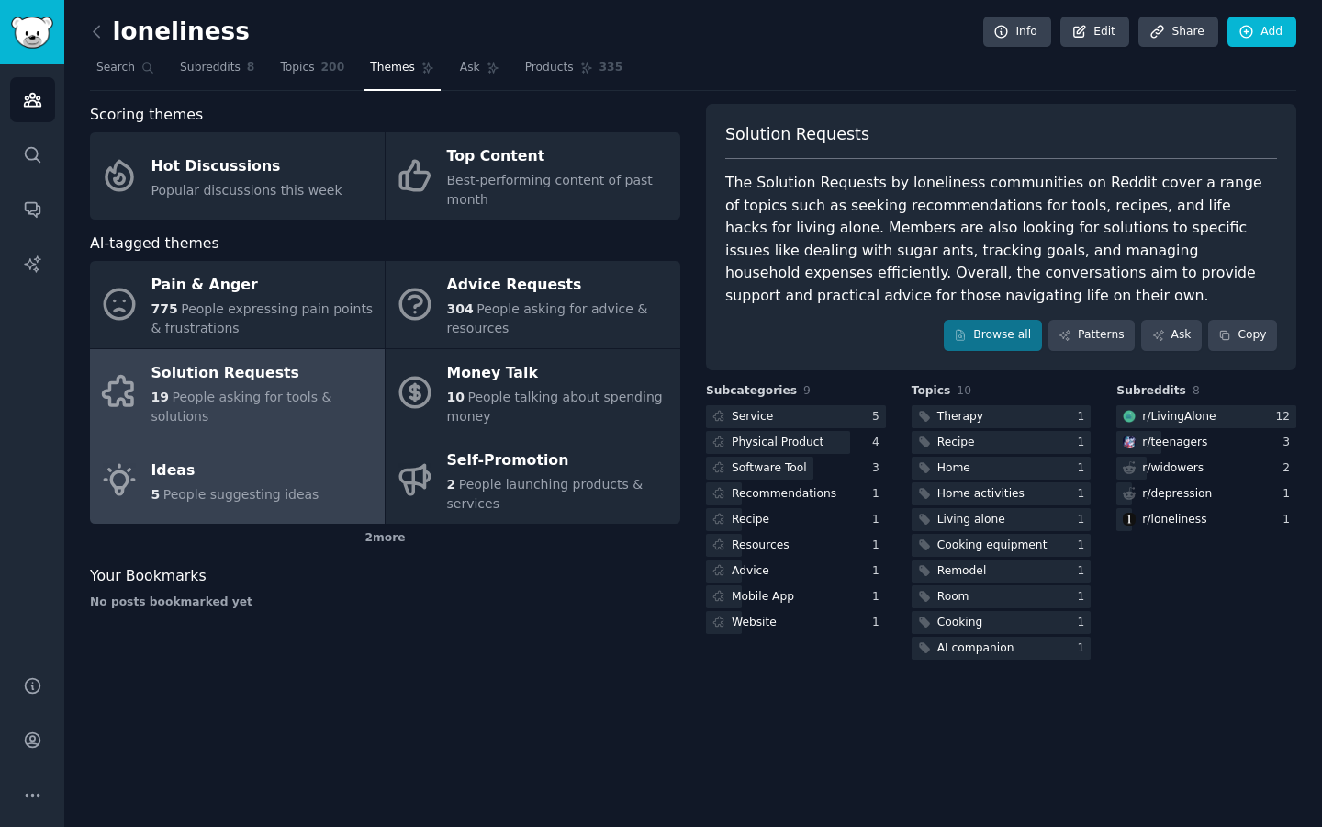
click at [168, 480] on div "Ideas" at bounding box center [236, 470] width 168 height 29
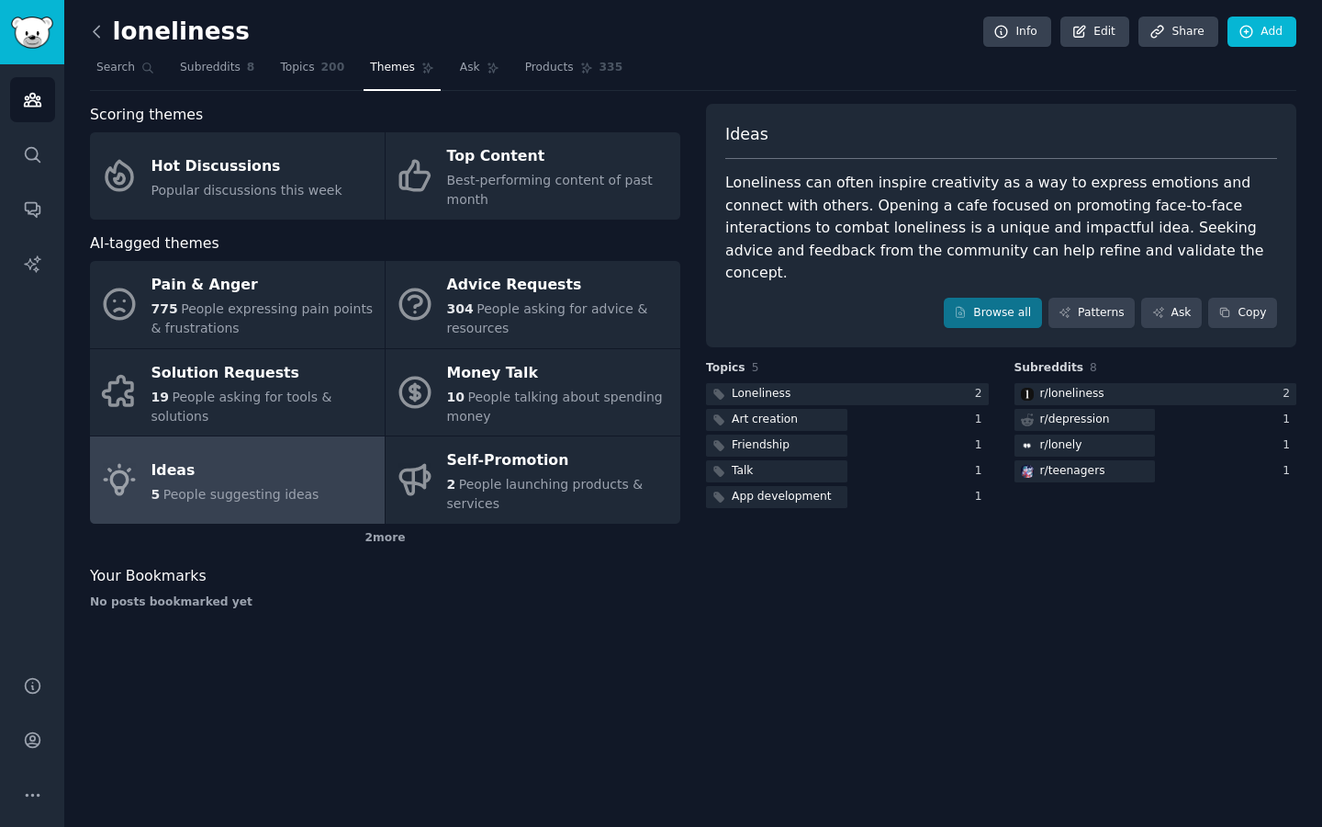
click at [106, 30] on icon at bounding box center [96, 31] width 19 height 19
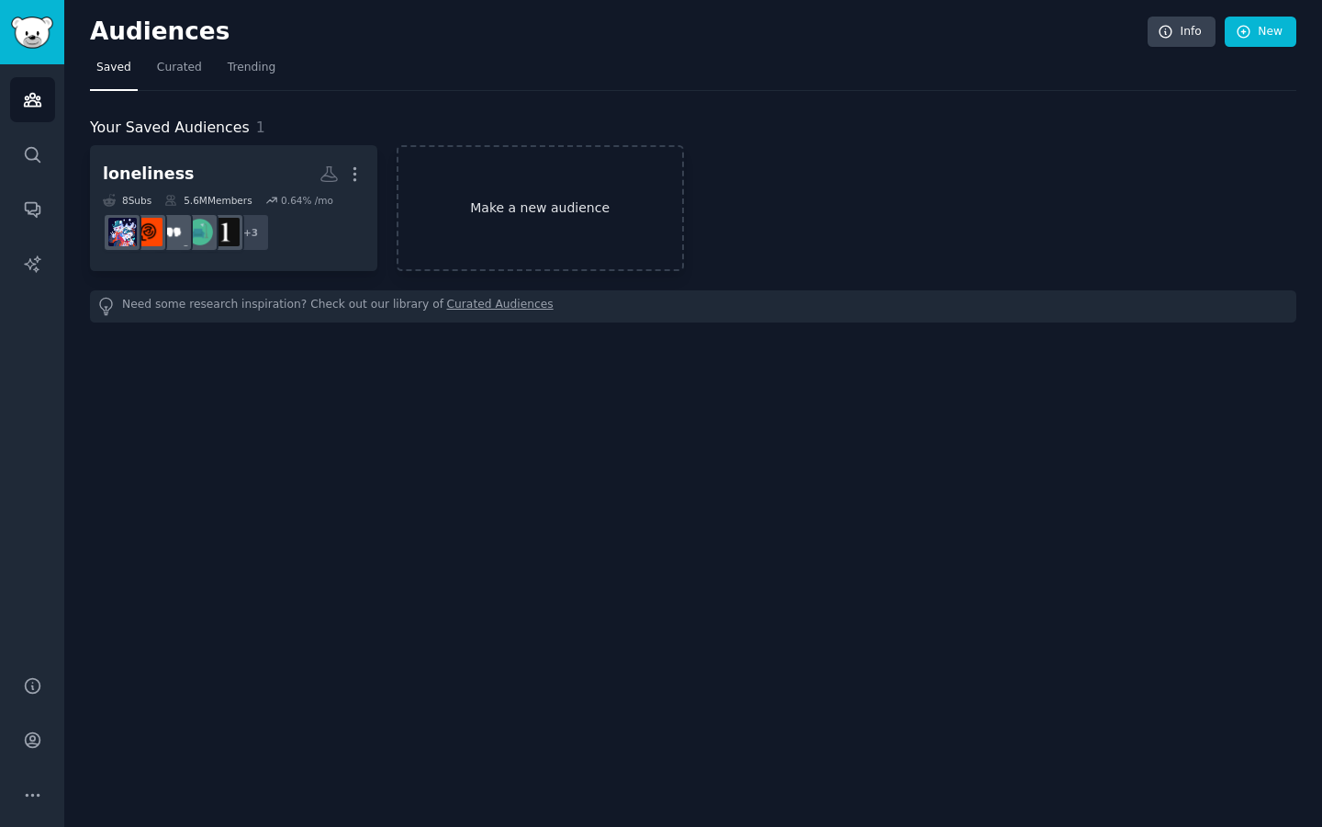
click at [511, 198] on link "Make a new audience" at bounding box center [540, 208] width 287 height 126
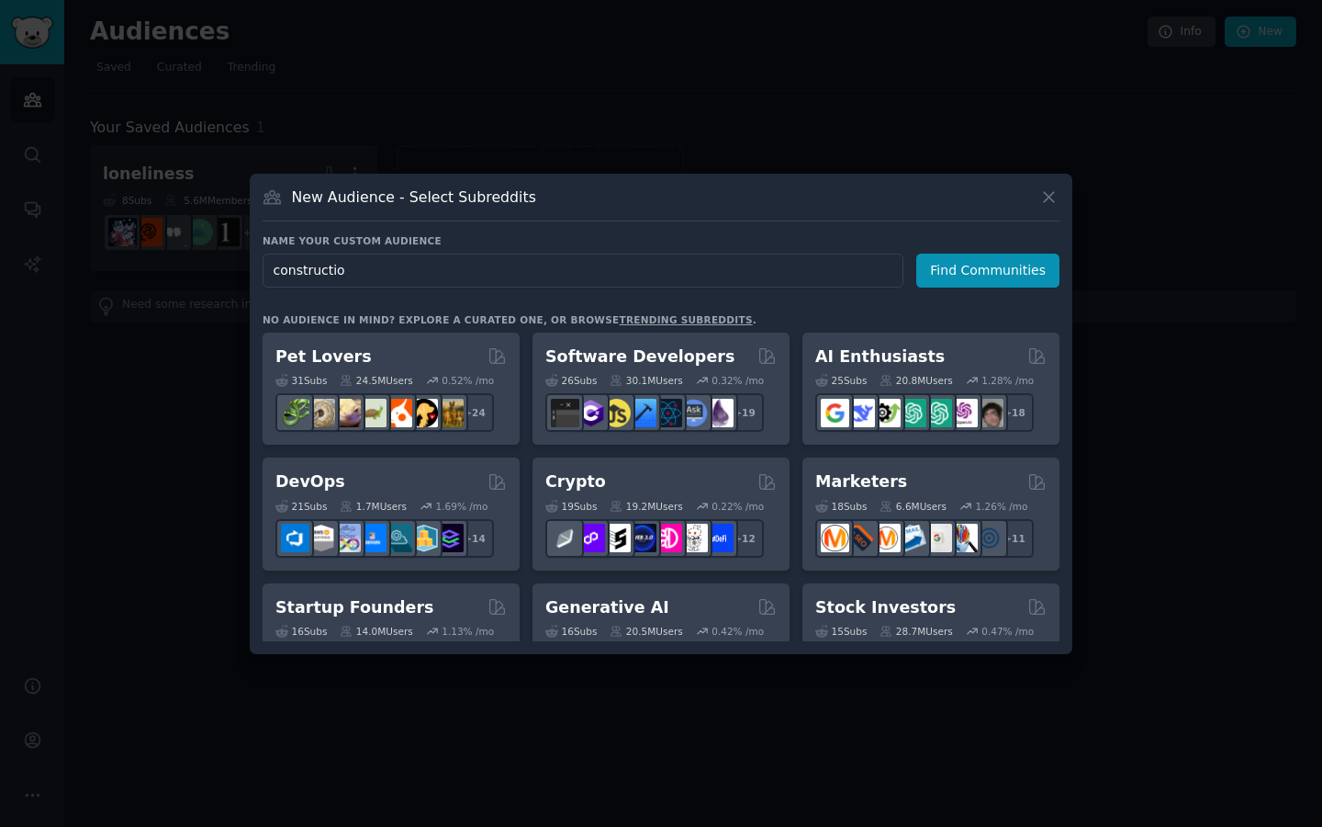
type input "construction"
click at [991, 270] on button "Find Communities" at bounding box center [988, 270] width 143 height 34
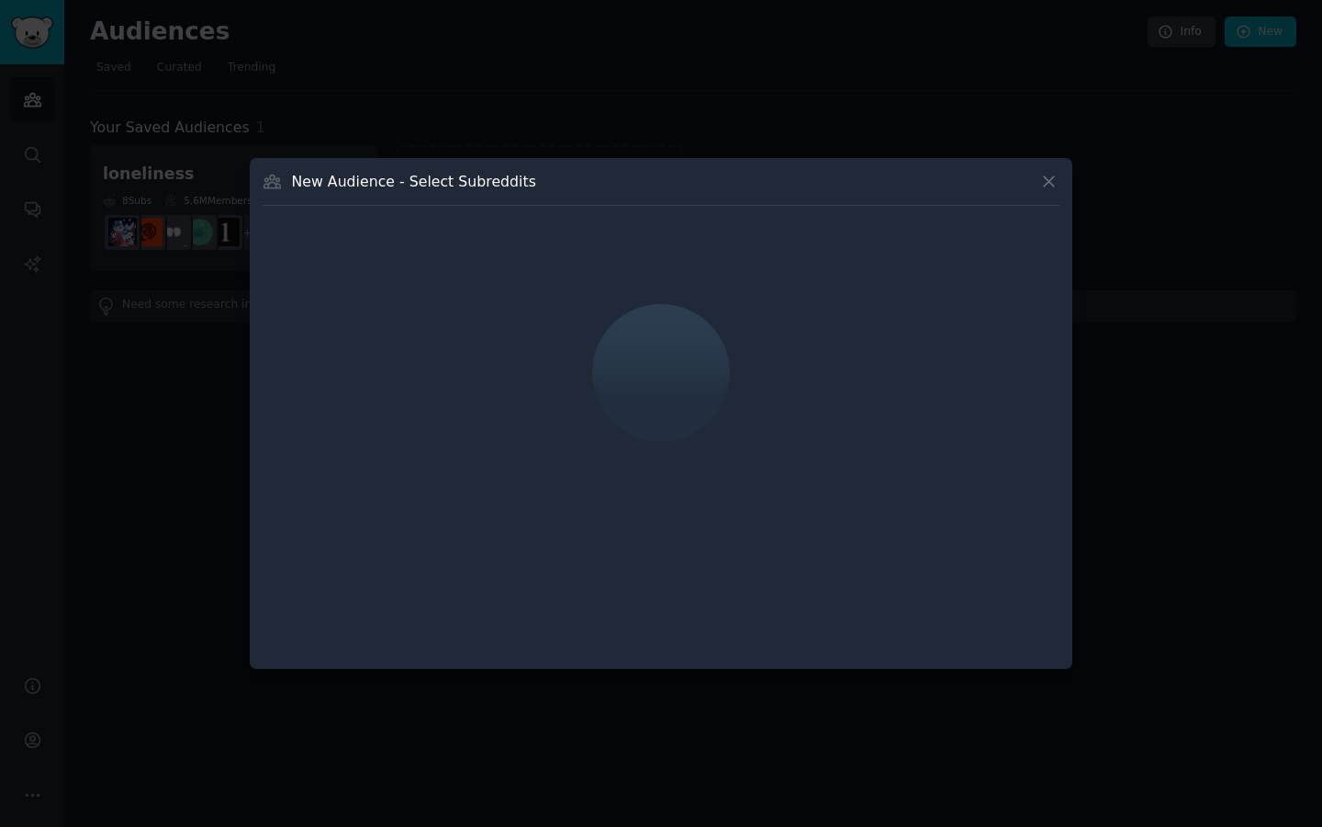
click at [565, 258] on div at bounding box center [661, 373] width 797 height 309
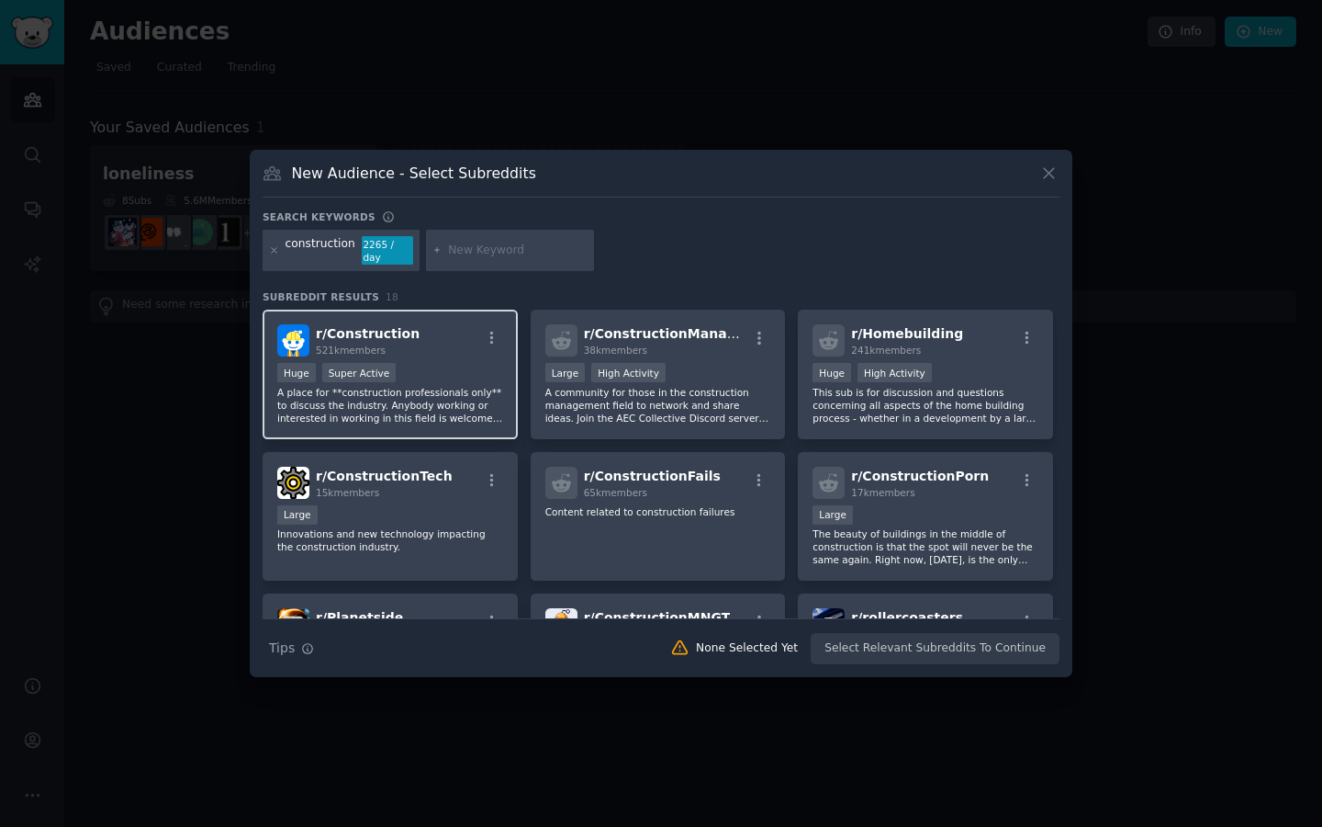
click at [453, 354] on div "r/ Construction 521k members" at bounding box center [390, 340] width 226 height 32
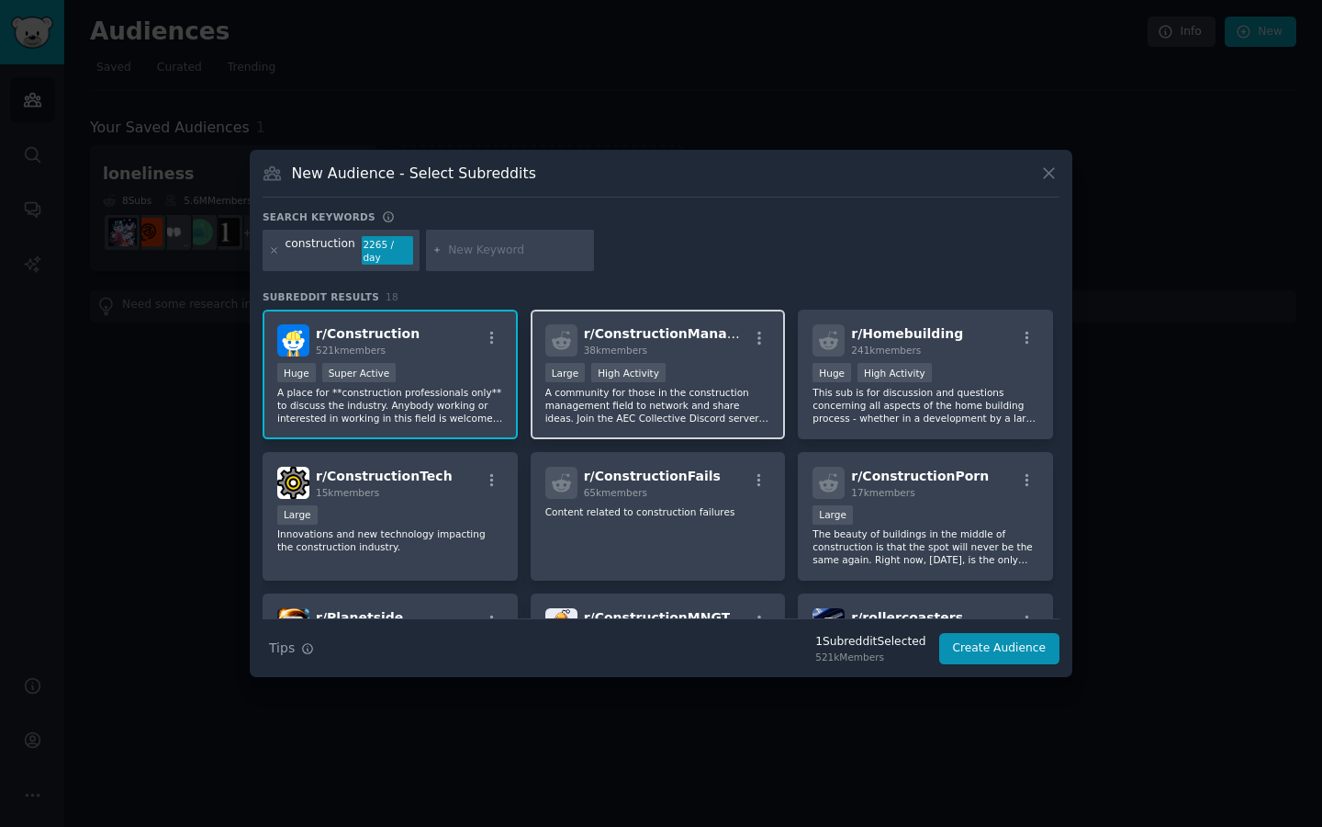
click at [706, 346] on div "38k members" at bounding box center [666, 349] width 164 height 13
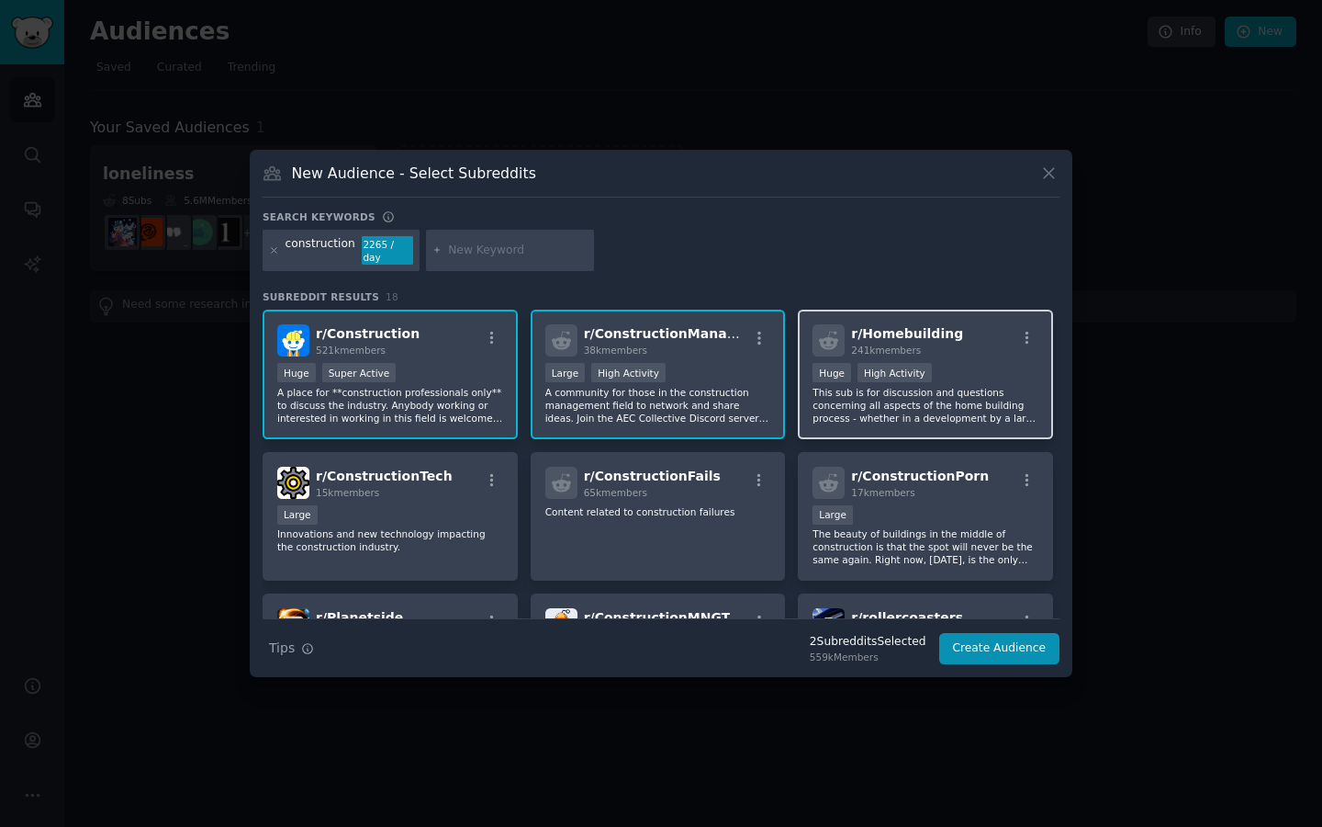
click at [933, 365] on div ">= 80th percentile for submissions / day Huge High Activity" at bounding box center [926, 374] width 226 height 23
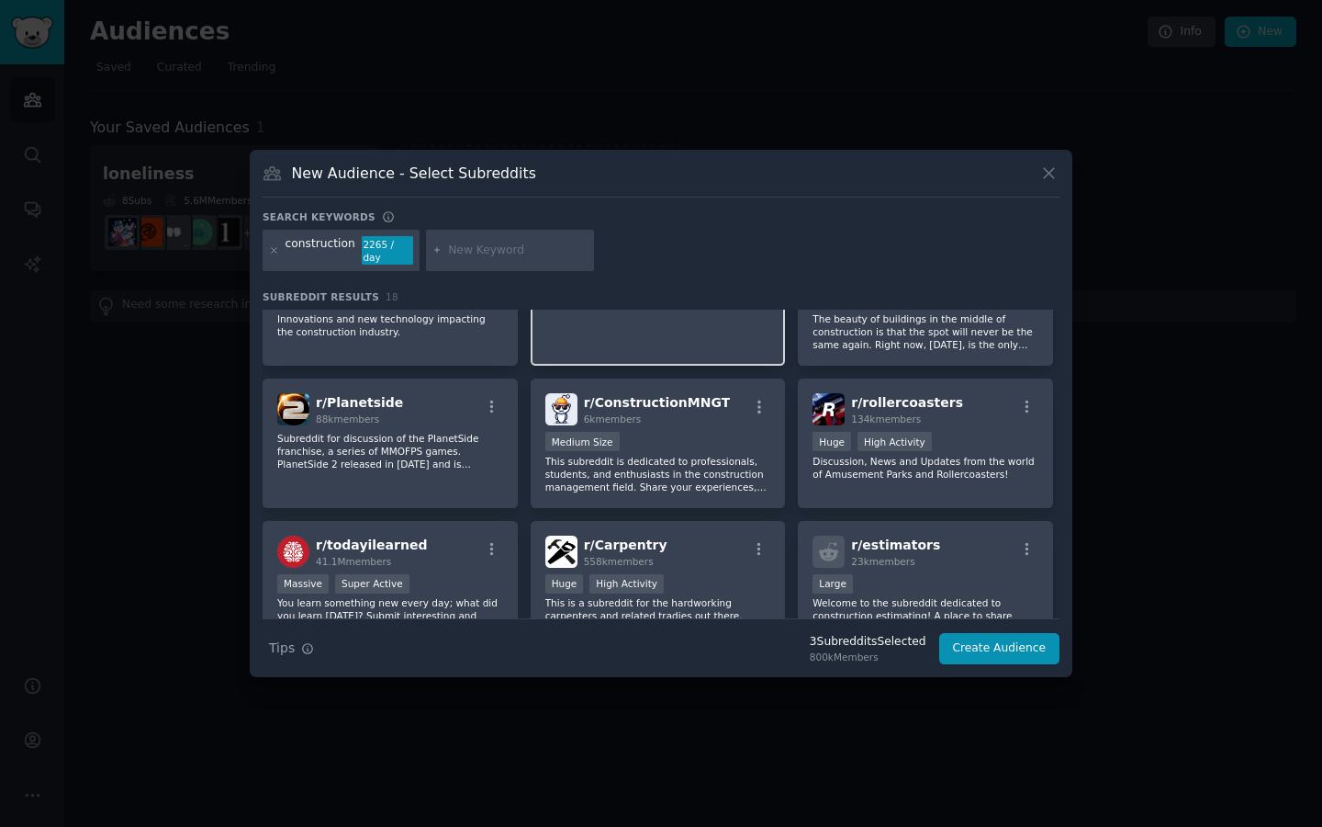
scroll to position [217, 0]
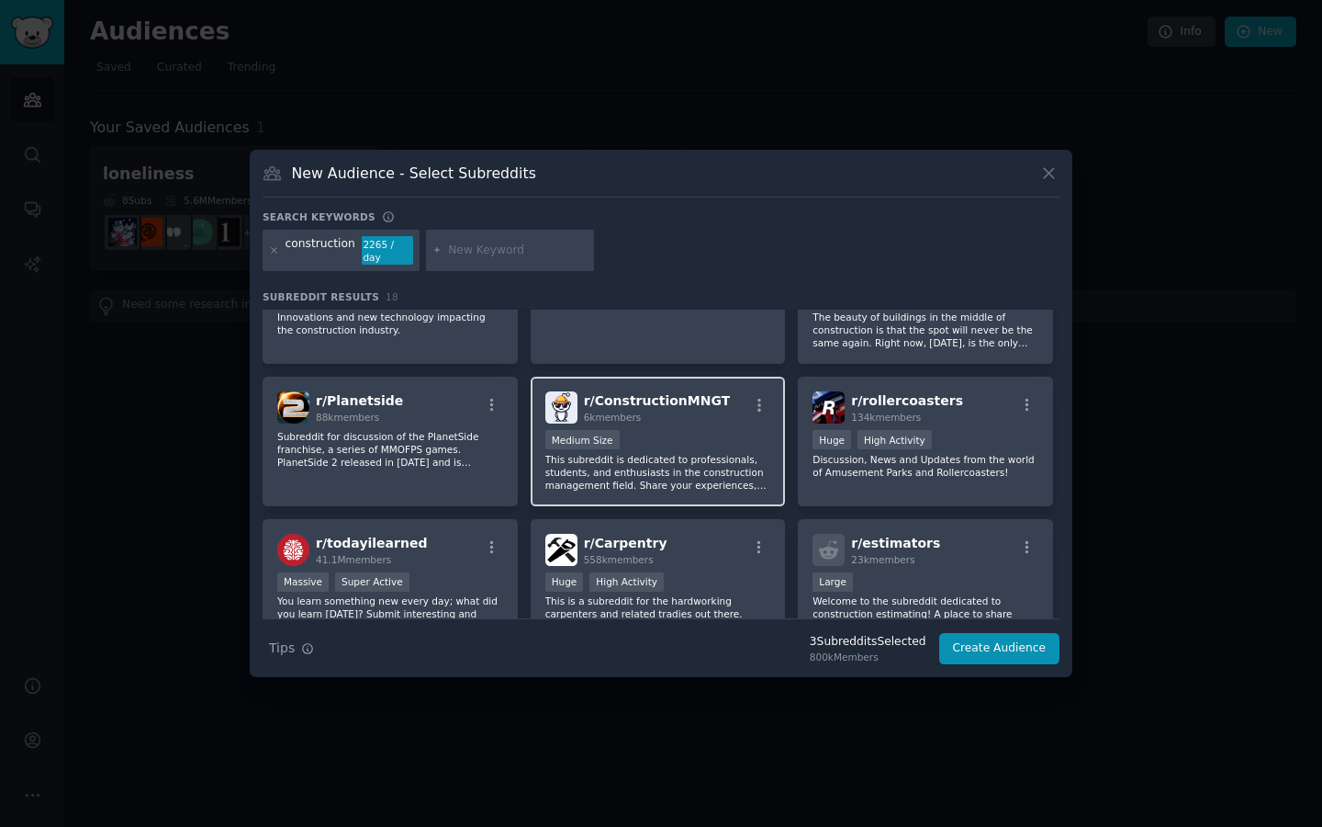
click at [664, 470] on p "This subreddit is dedicated to professionals, students, and enthusiasts in the …" at bounding box center [659, 472] width 226 height 39
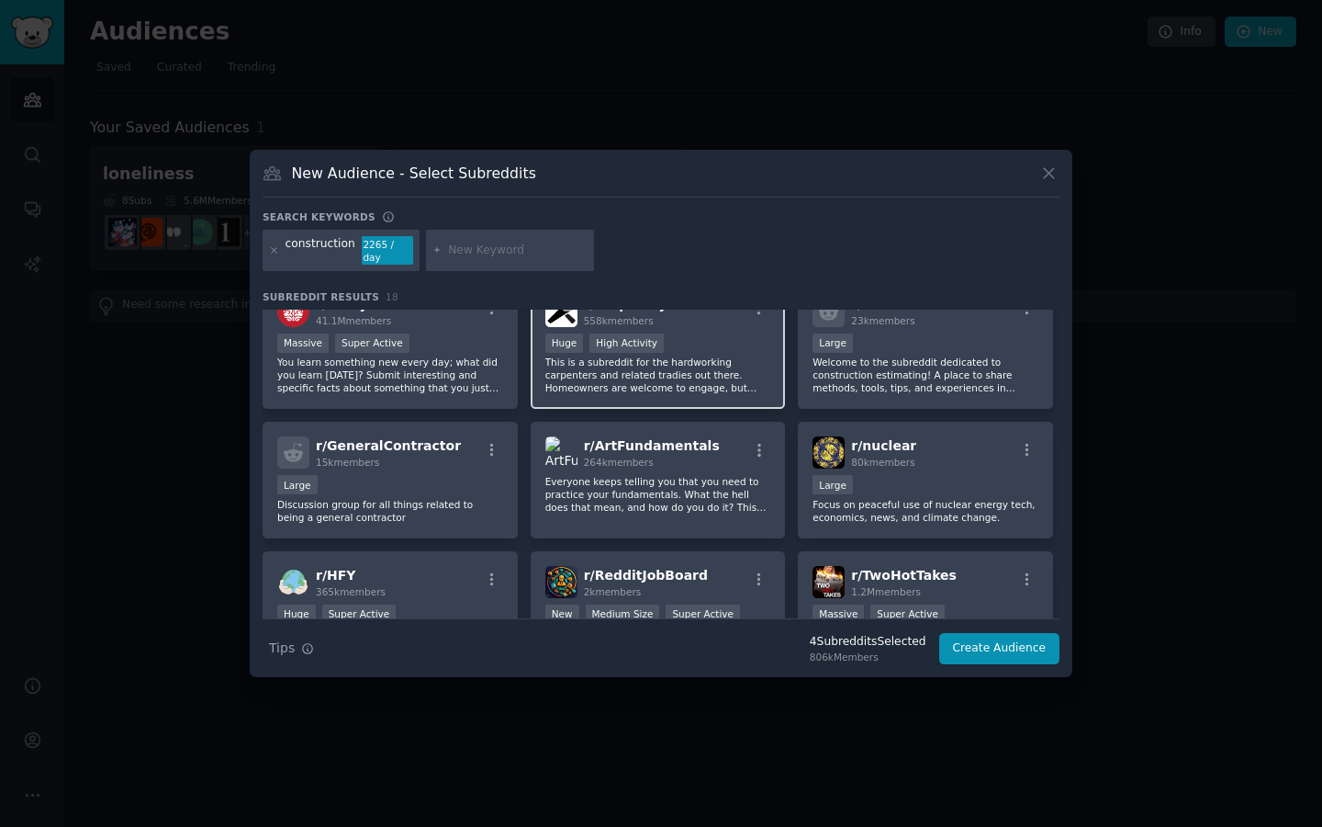
scroll to position [463, 0]
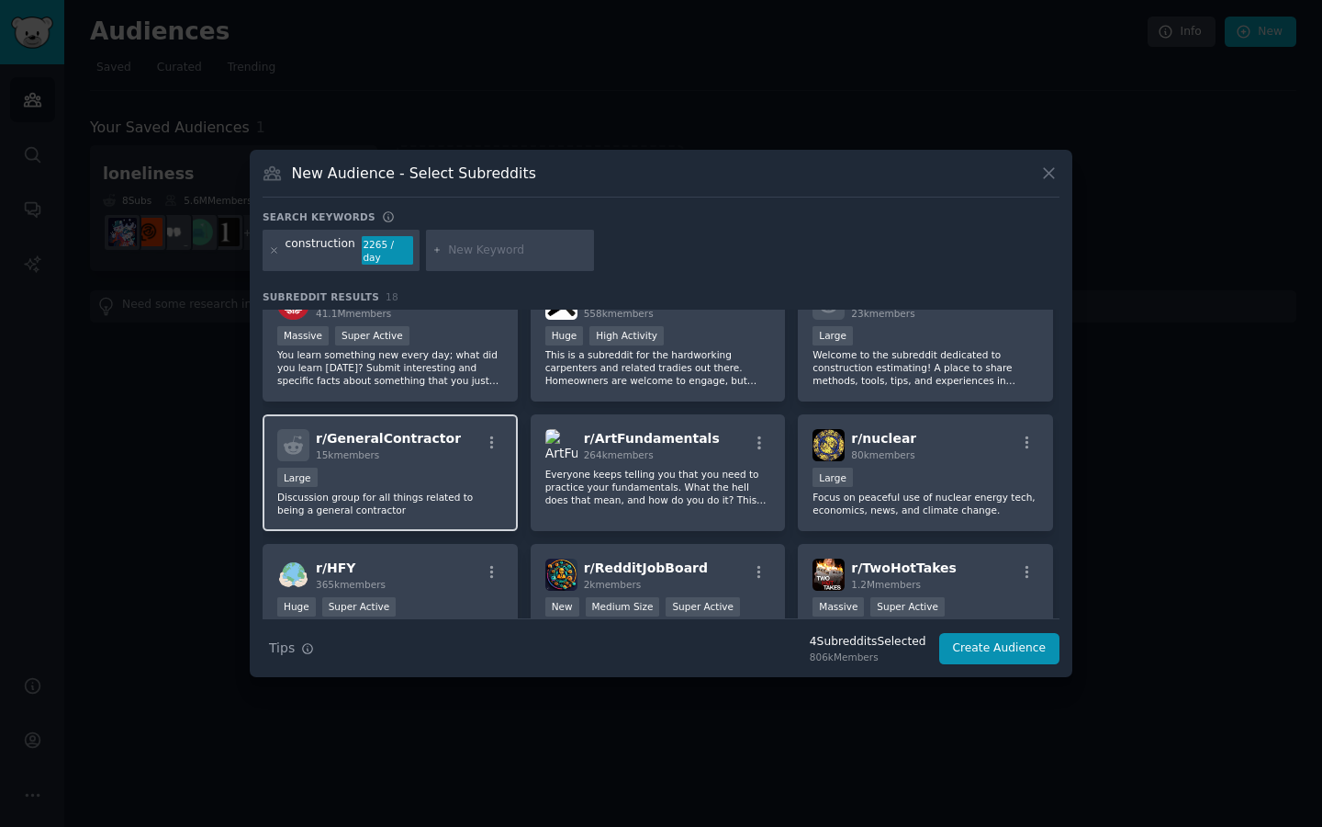
click at [449, 493] on p "Discussion group for all things related to being a general contractor" at bounding box center [390, 503] width 226 height 26
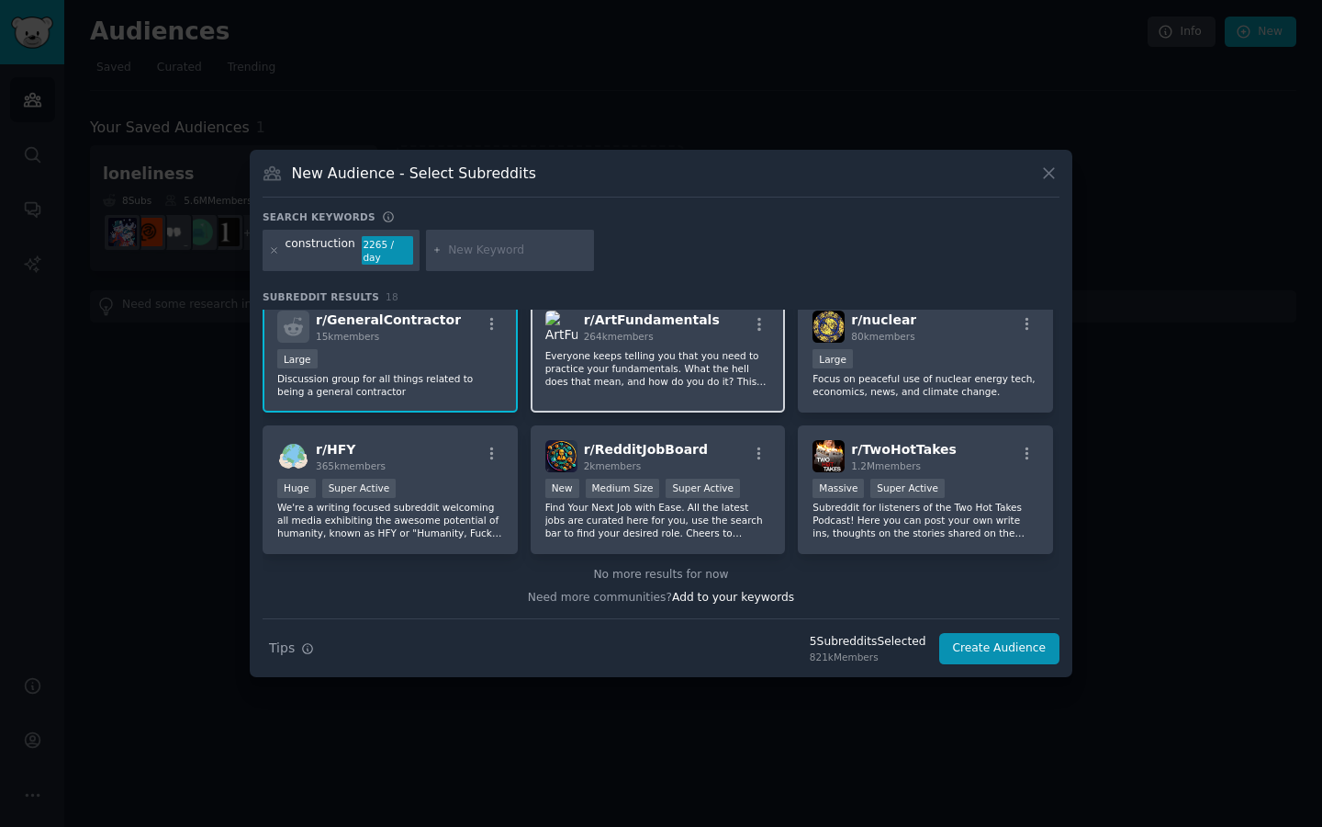
scroll to position [580, 0]
click at [962, 641] on button "Create Audience" at bounding box center [1000, 648] width 121 height 31
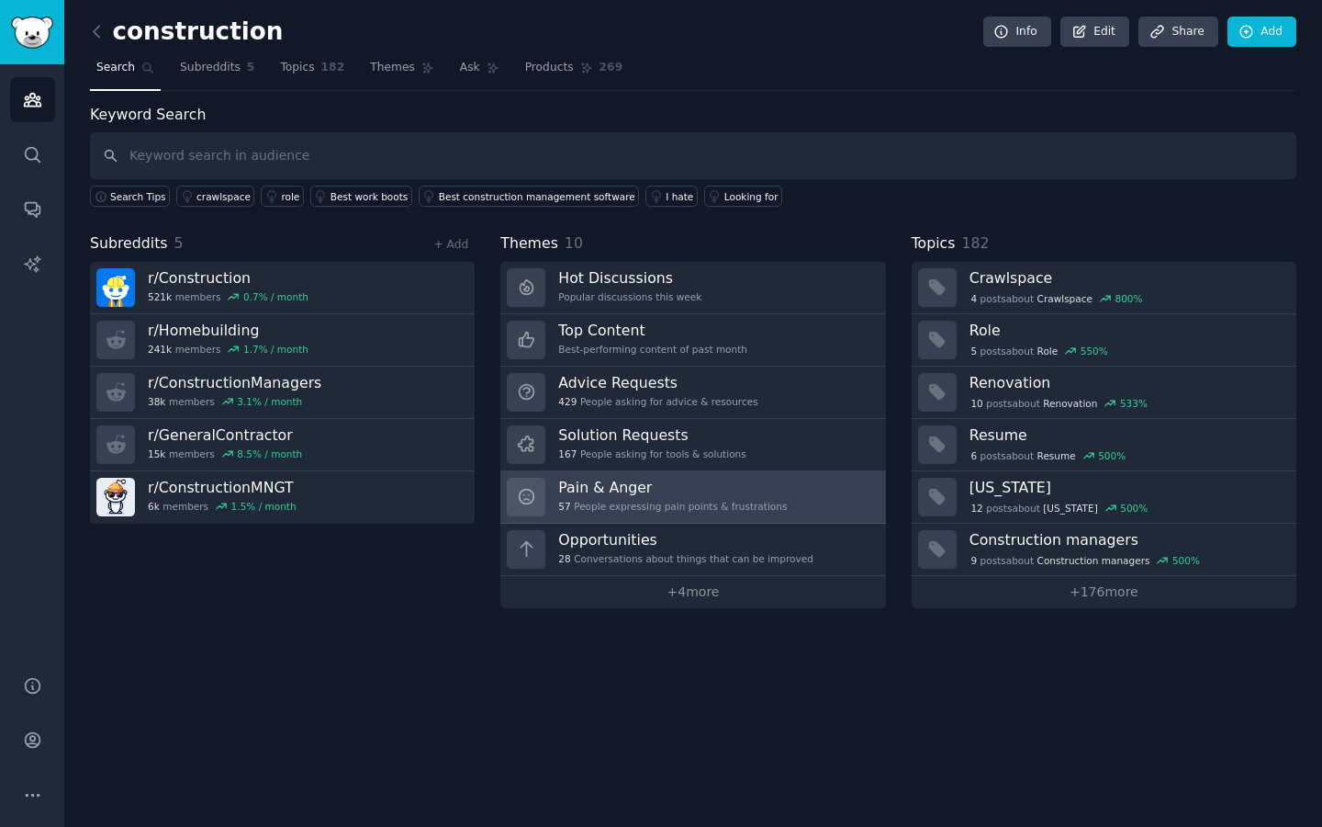
click at [735, 485] on h3 "Pain & Anger" at bounding box center [672, 487] width 229 height 19
